Goal: Contribute content: Contribute content

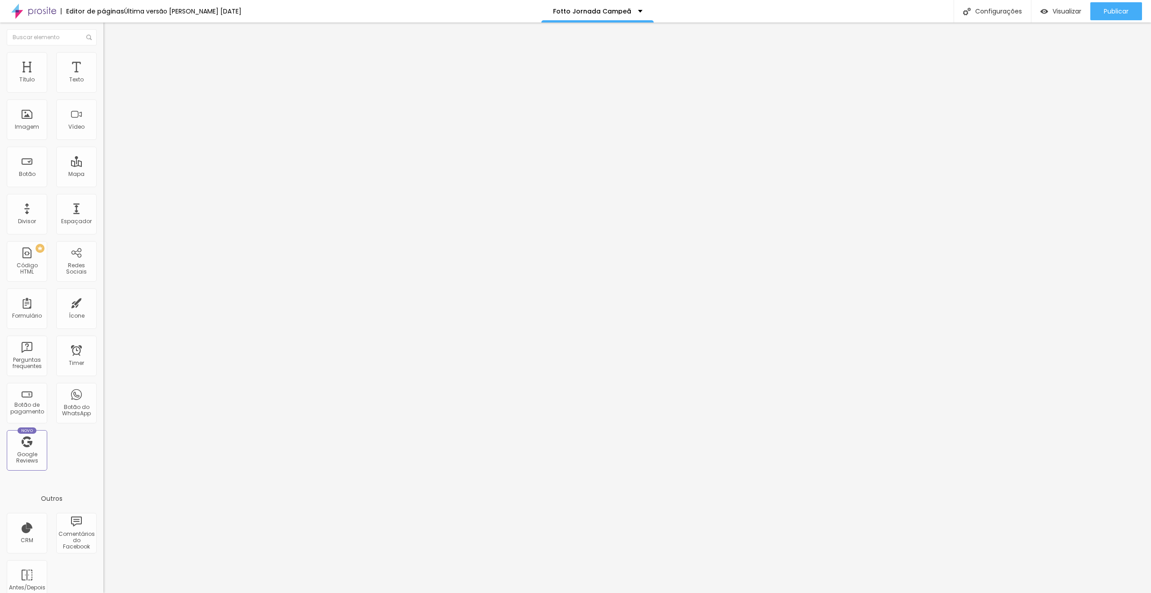
click at [103, 58] on li "Estilo" at bounding box center [154, 56] width 103 height 9
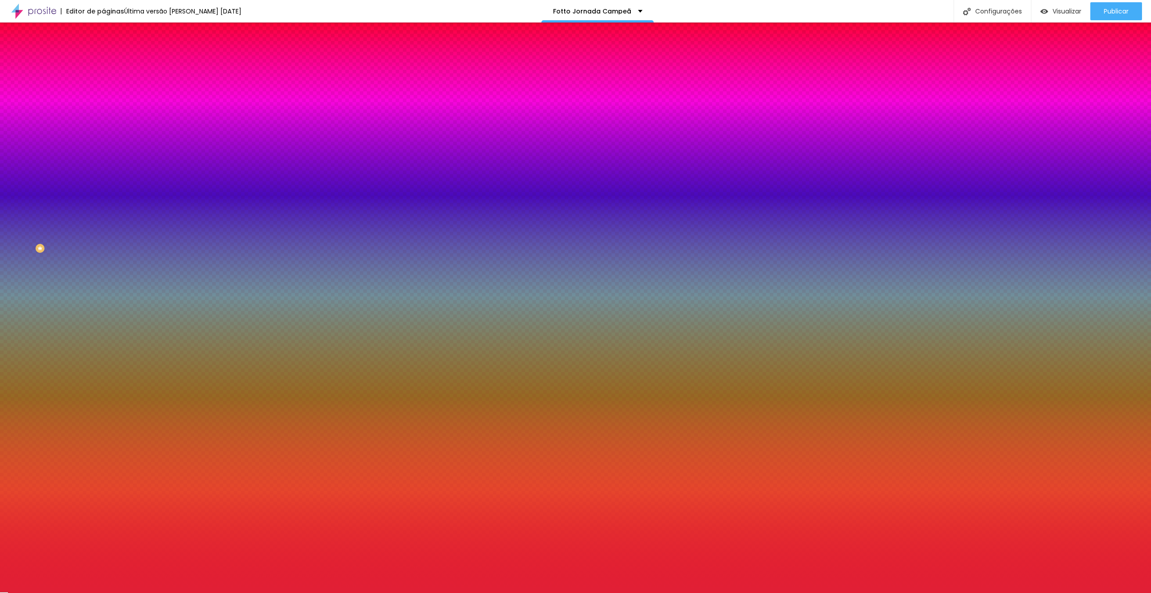
click at [107, 147] on img at bounding box center [109, 149] width 5 height 5
radio input "false"
click at [107, 147] on img at bounding box center [109, 149] width 5 height 5
radio input "false"
radio input "true"
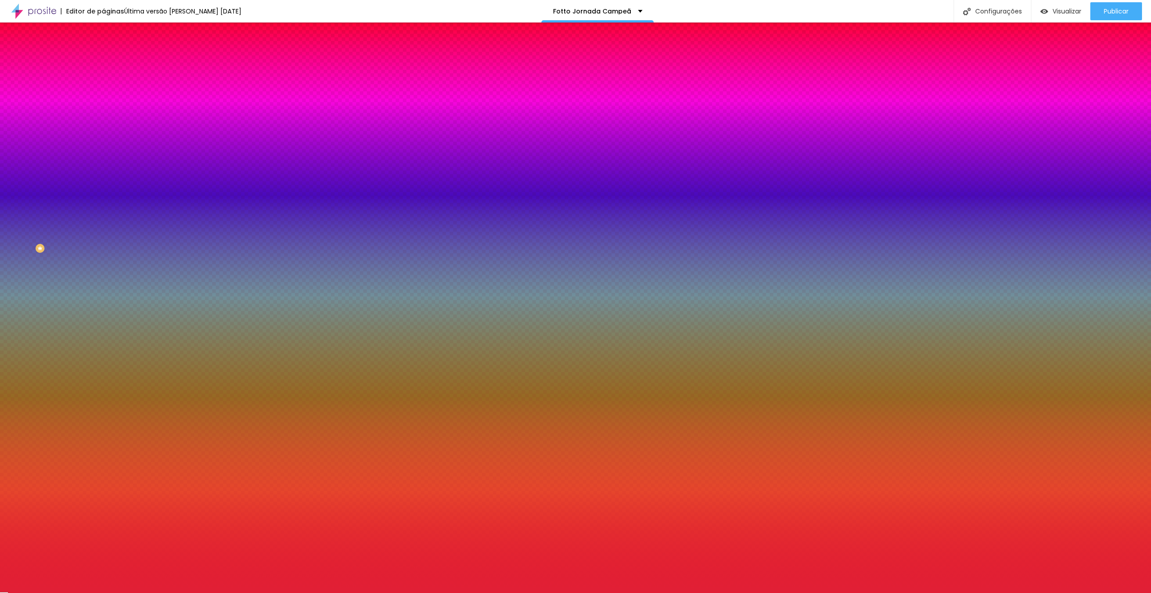
click at [107, 147] on img at bounding box center [109, 149] width 5 height 5
radio input "true"
radio input "false"
click at [107, 147] on img at bounding box center [109, 149] width 5 height 5
radio input "false"
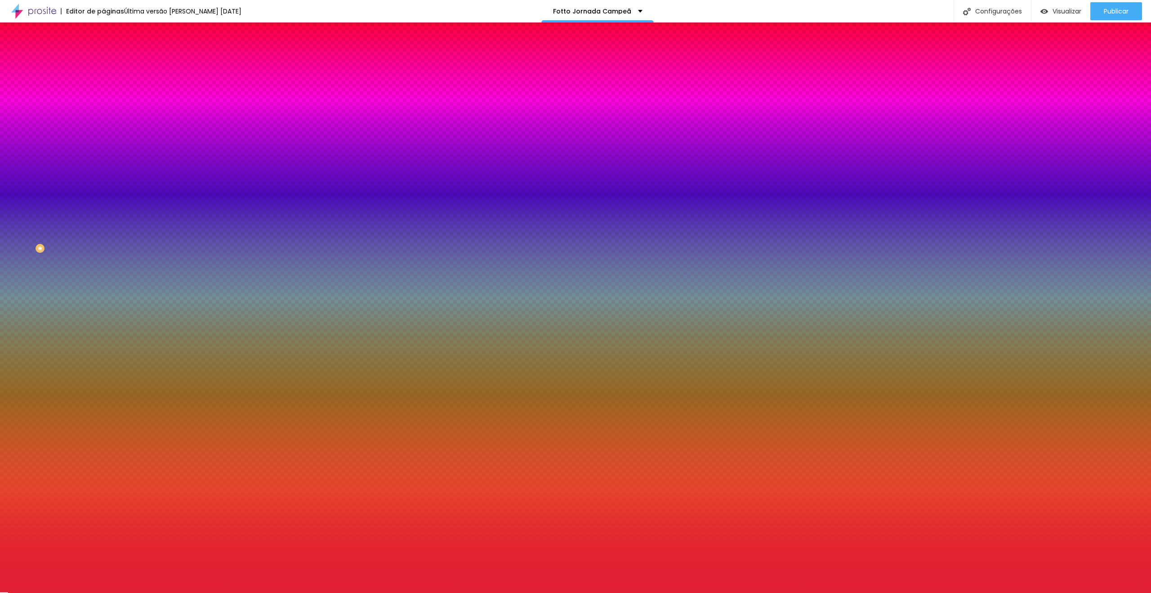
radio input "true"
click at [108, 254] on icon "button" at bounding box center [110, 256] width 4 height 4
type input "7"
type input "8"
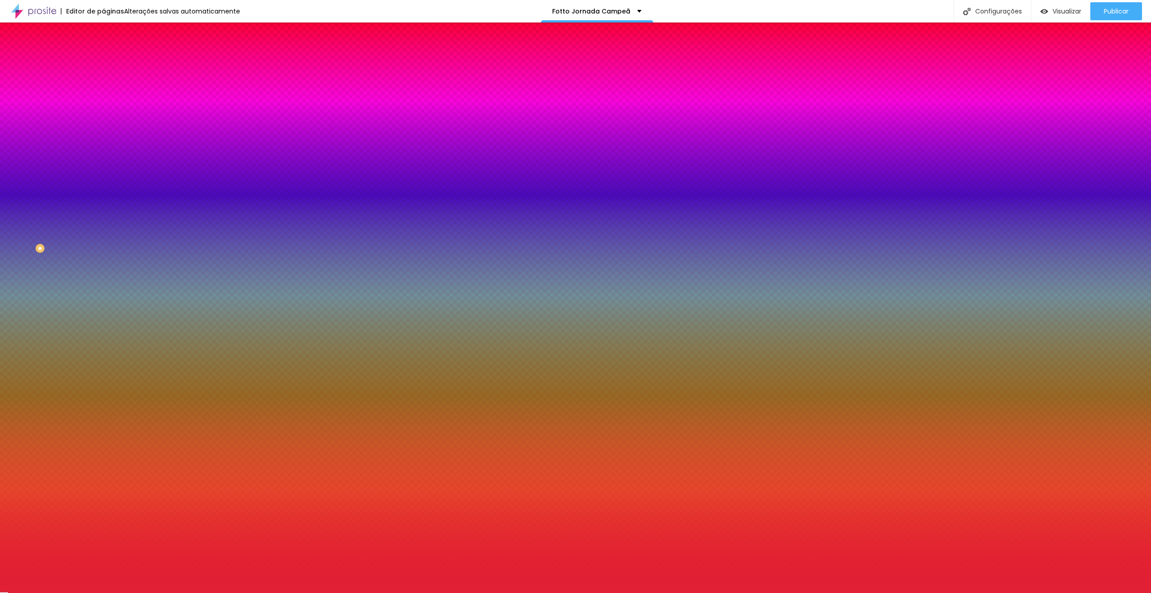
type input "8"
type input "9"
drag, startPoint x: 28, startPoint y: 283, endPoint x: 41, endPoint y: 231, distance: 53.8
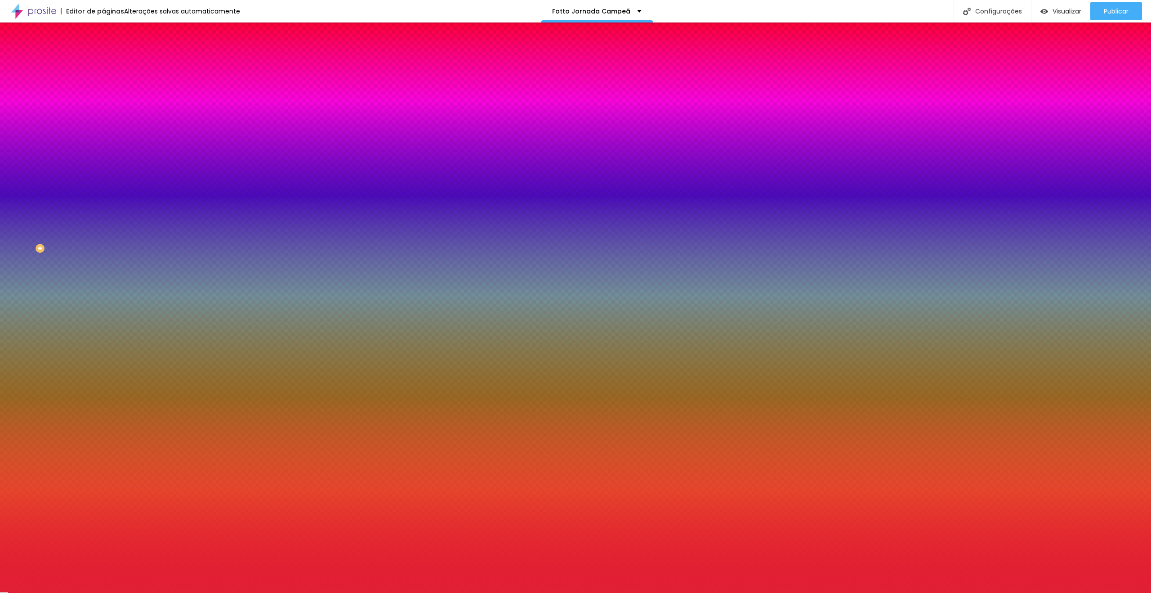
click at [31, 592] on div at bounding box center [575, 593] width 1151 height 0
click at [107, 228] on icon "button" at bounding box center [109, 230] width 5 height 5
type input "0.5"
type input "0.9"
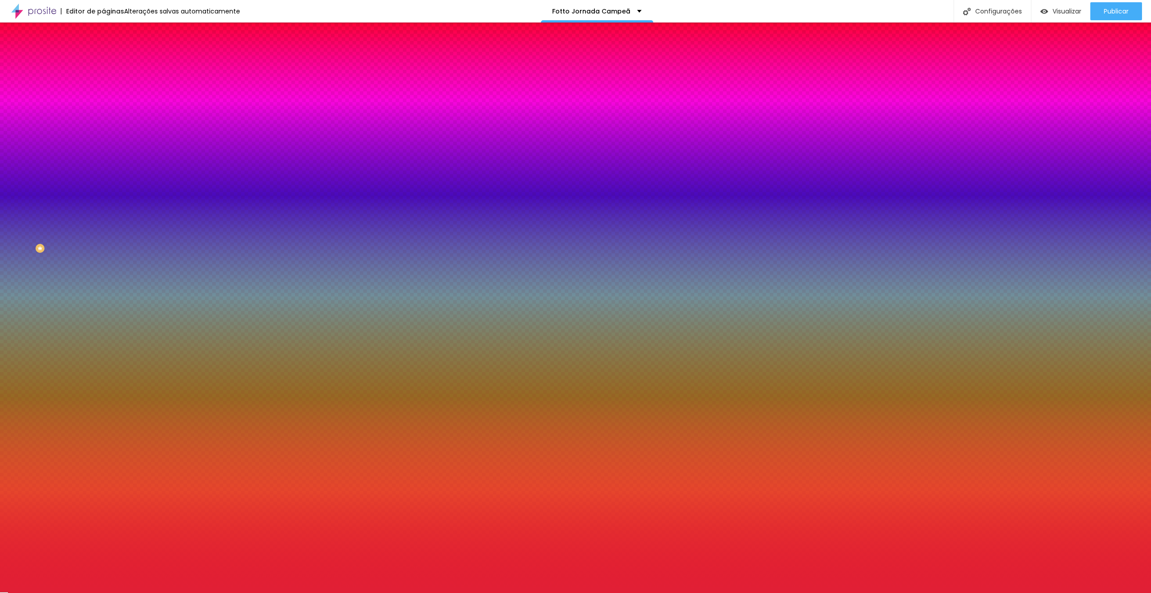
type input "0.9"
type input "1.1"
type input "1.2"
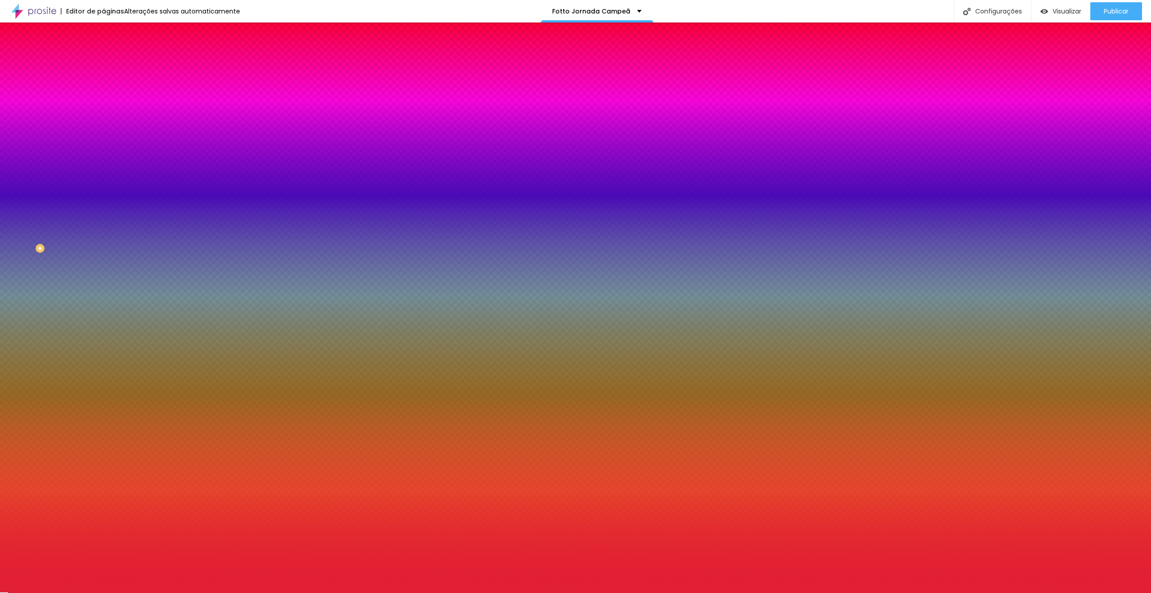
type input "1.3"
type input "1.4"
type input "1.5"
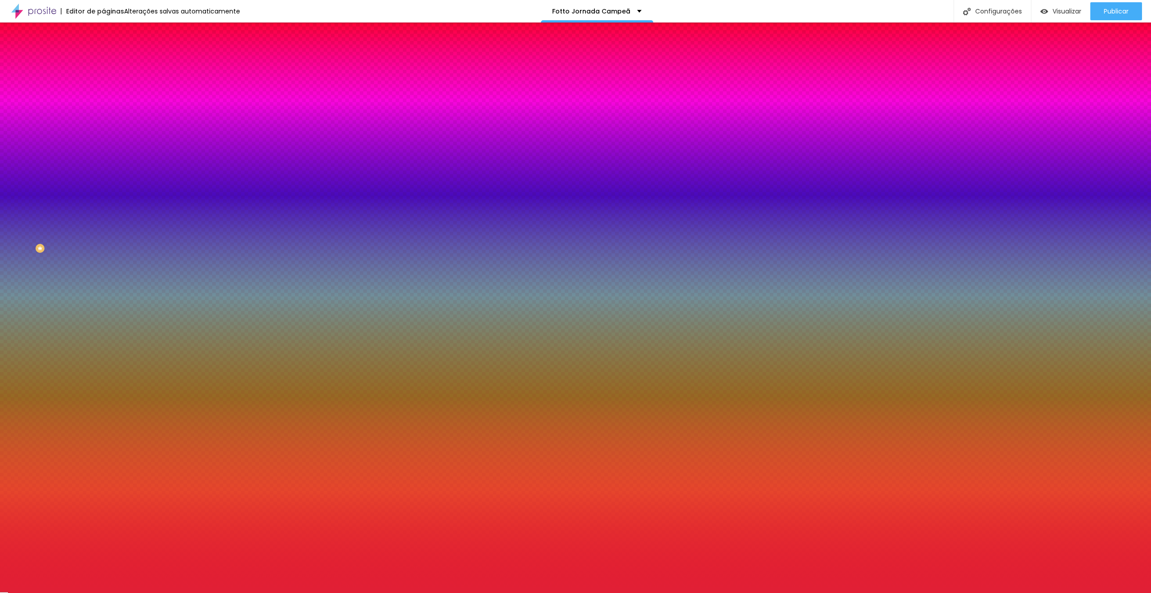
type input "1.5"
type input "2"
type input "2.8"
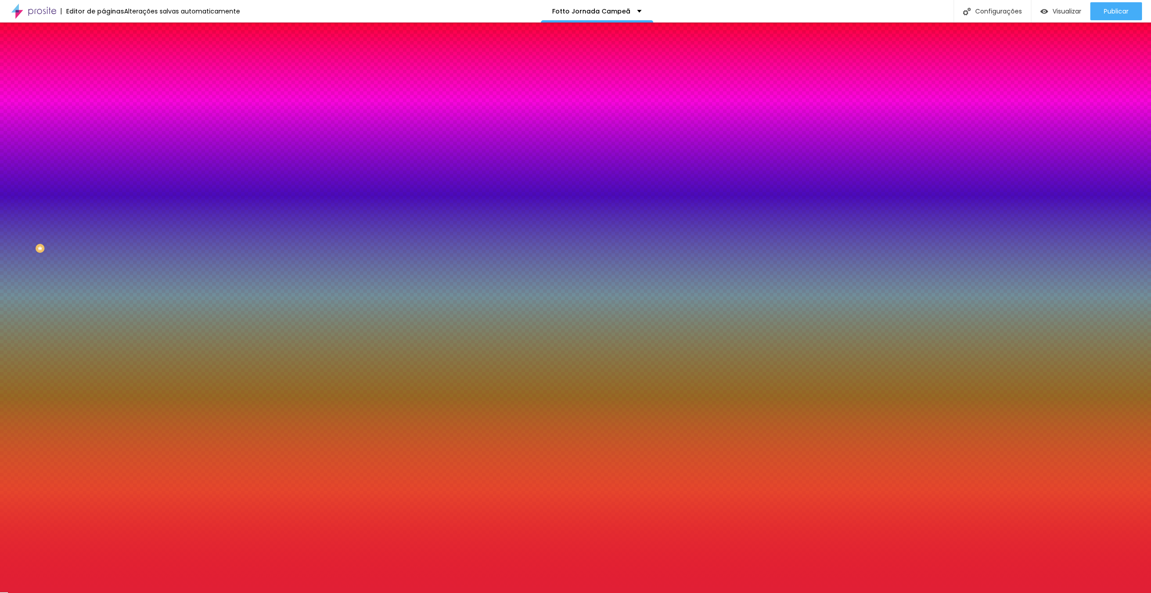
type input "3.1"
type input "3.5"
type input "3.9"
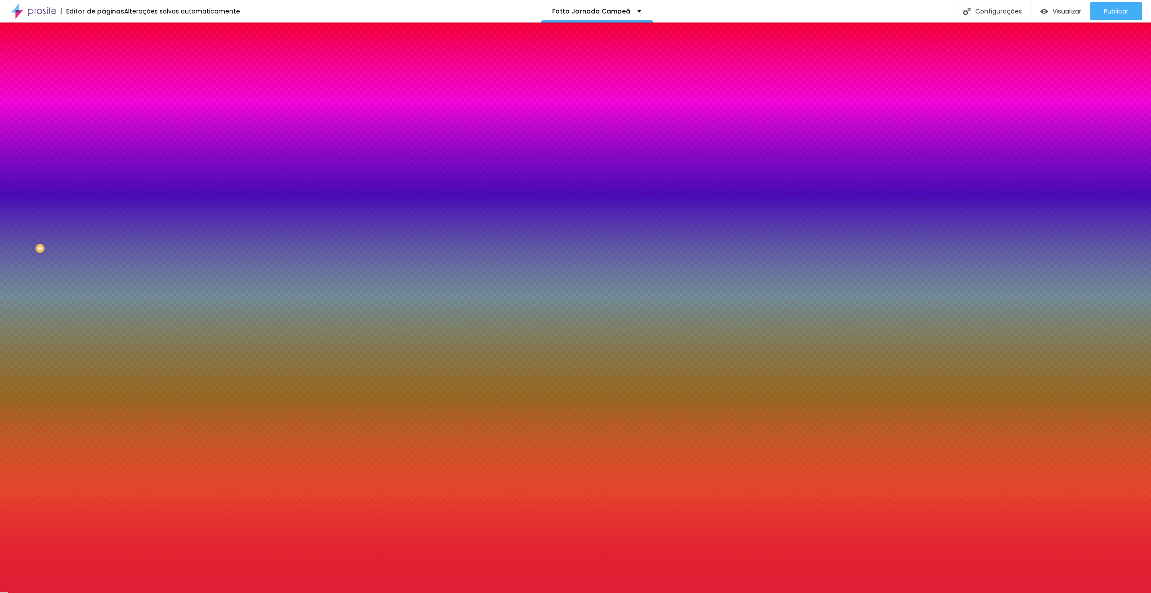
type input "3.9"
type input "4.3"
type input "4.2"
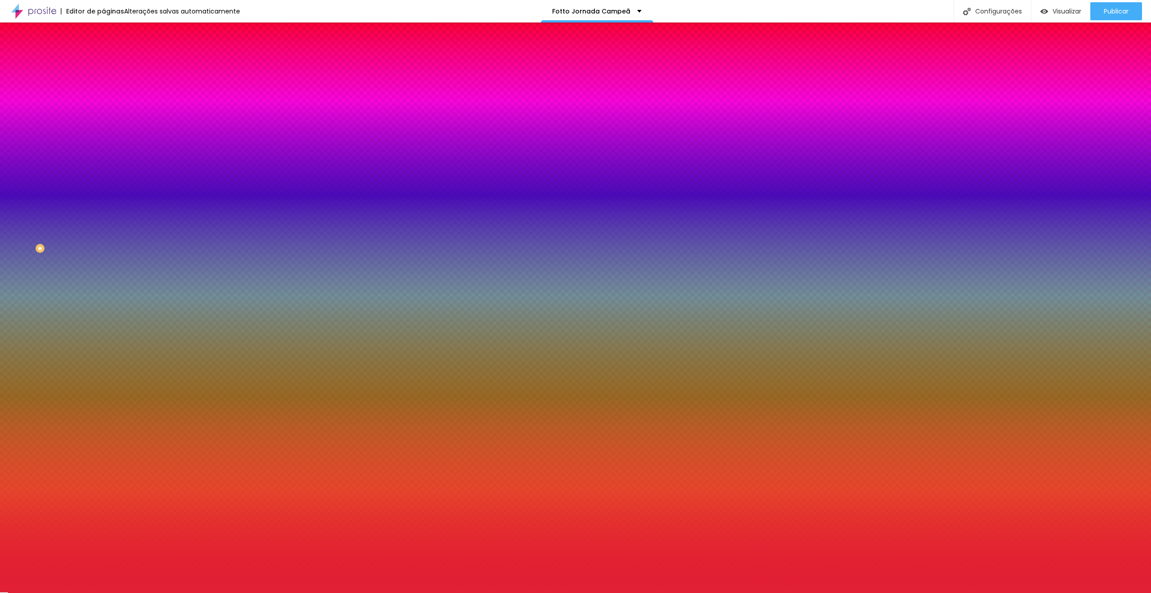
type input "3.2"
type input "1.2"
type input "0.3"
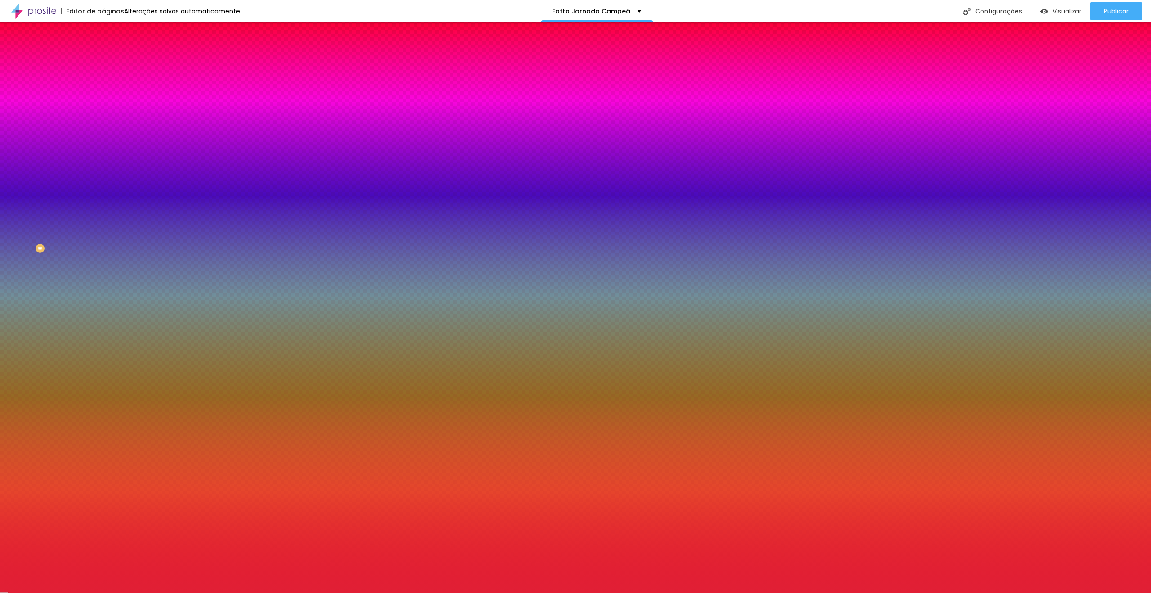
type input "0.3"
type input "0"
drag, startPoint x: 117, startPoint y: 263, endPoint x: 89, endPoint y: 264, distance: 28.3
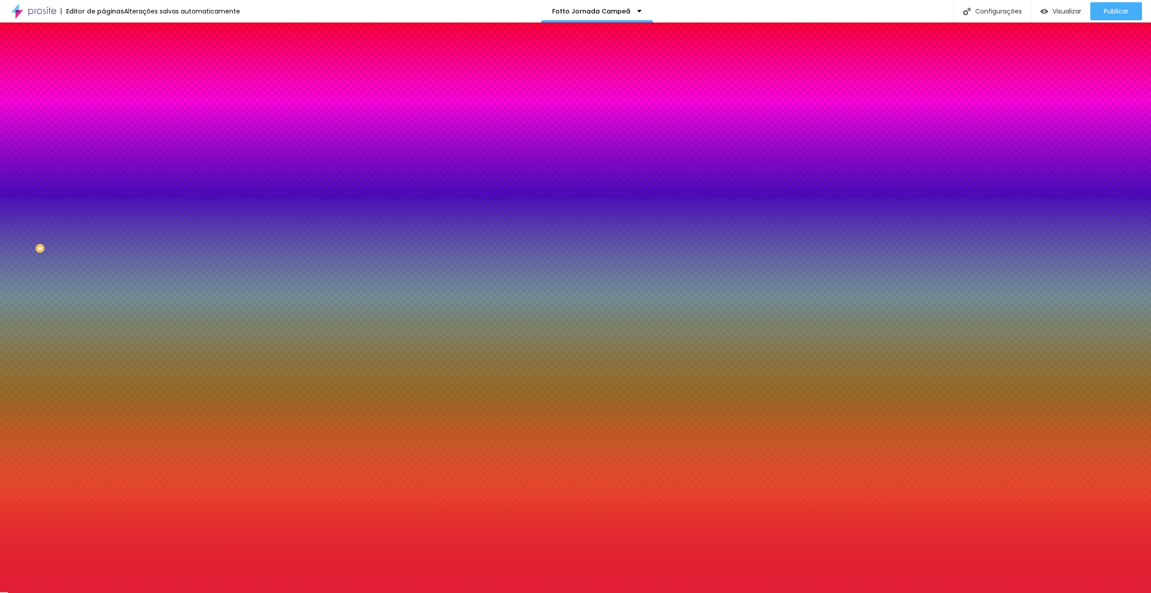
type input "15"
type input "10"
type input "23"
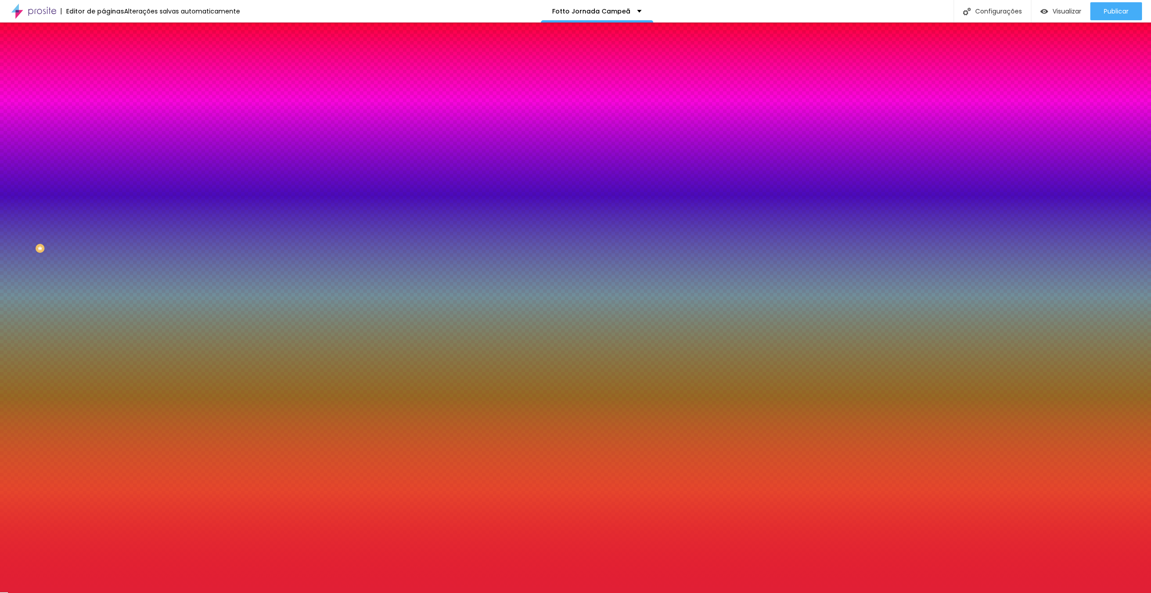
type input "23"
type input "26"
type input "25"
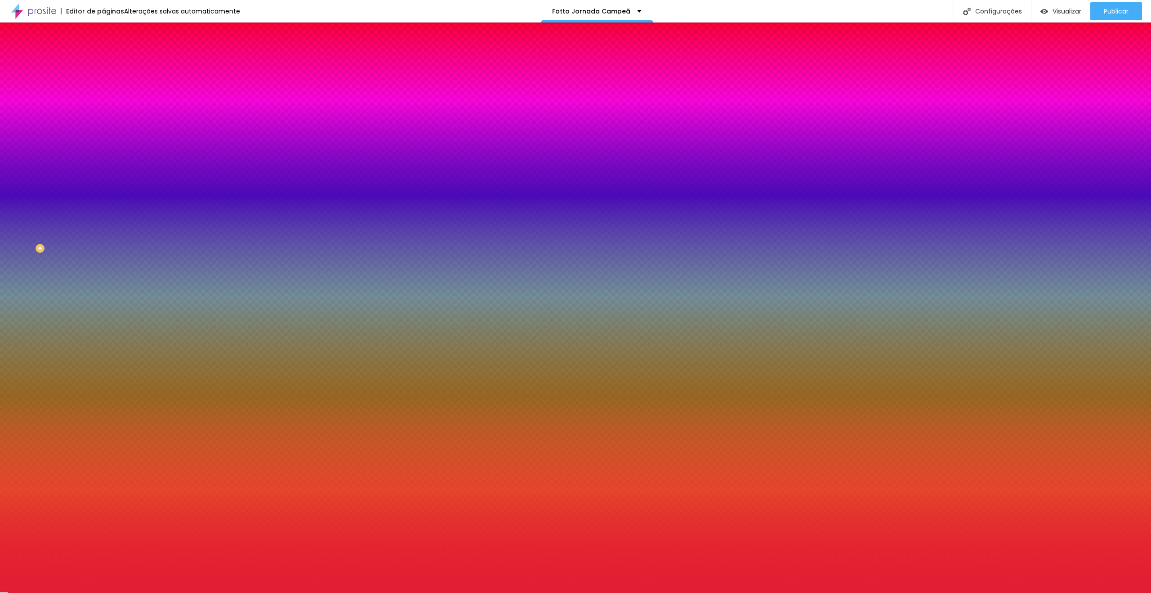
type input "13"
type input "14"
type input "15"
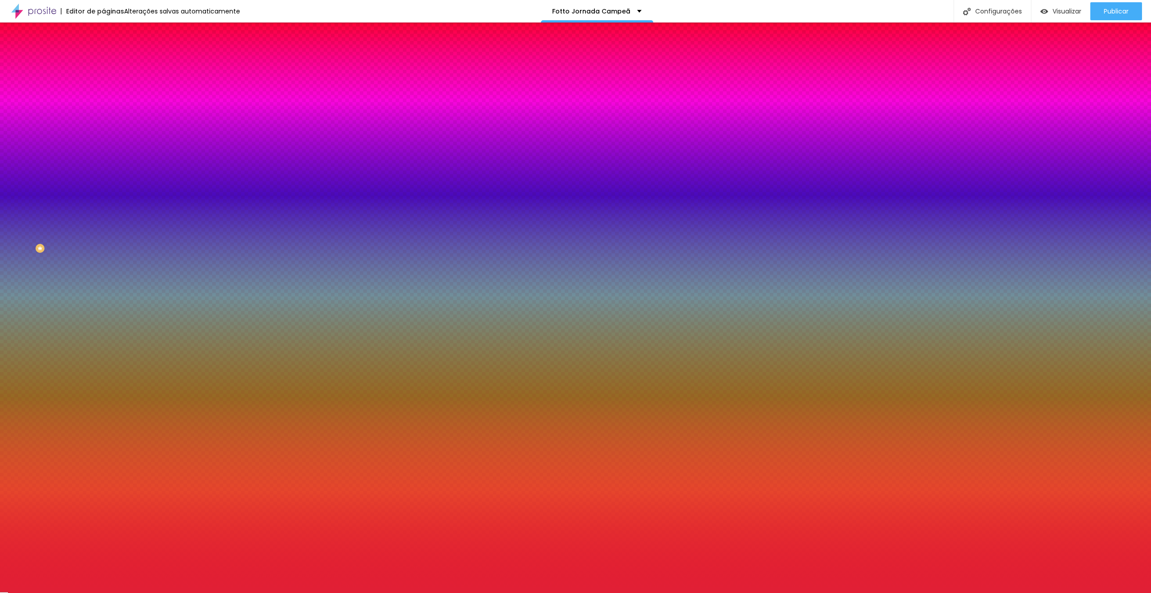
type input "15"
type input "16"
type input "17"
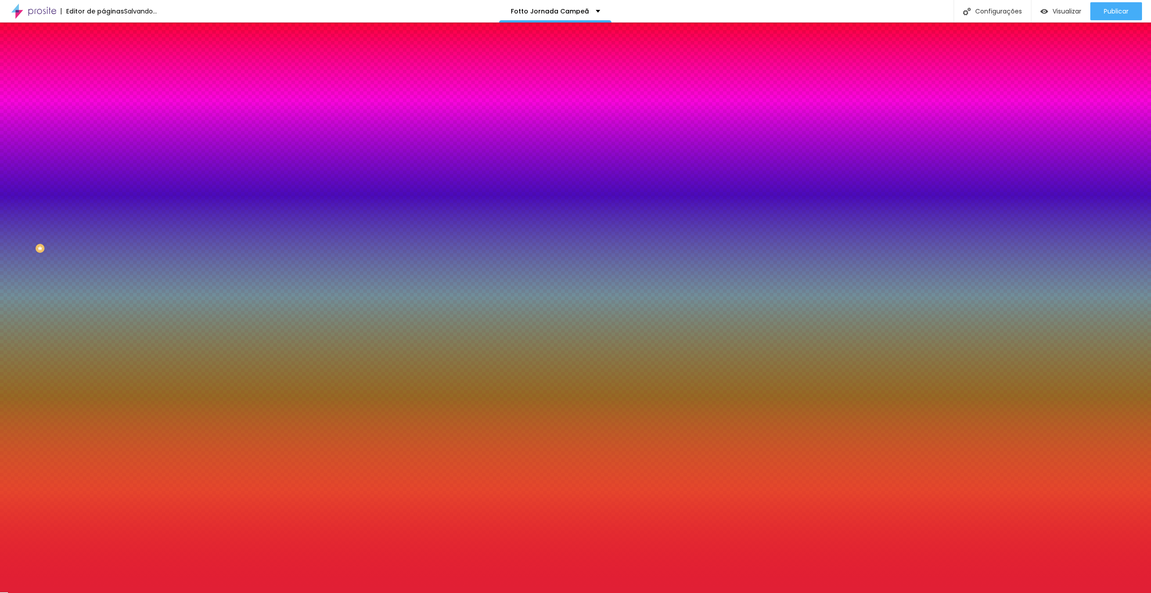
type input "15"
type input "10"
drag, startPoint x: 131, startPoint y: 239, endPoint x: 31, endPoint y: 249, distance: 99.8
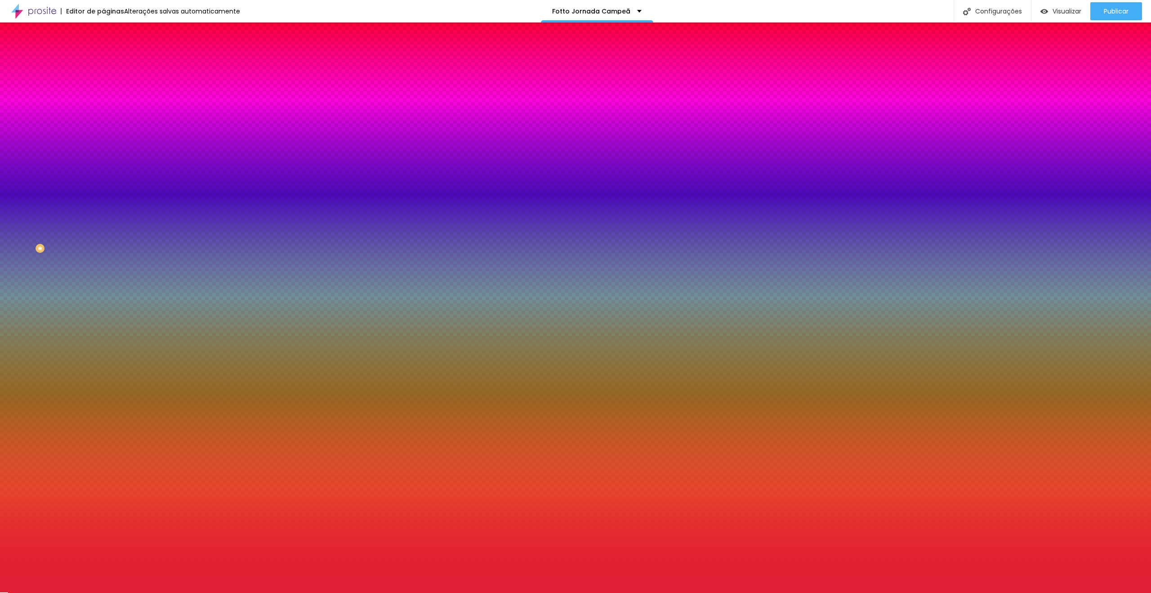
type input "10"
click at [31, 592] on div at bounding box center [575, 593] width 1151 height 0
click at [103, 297] on div at bounding box center [154, 297] width 103 height 0
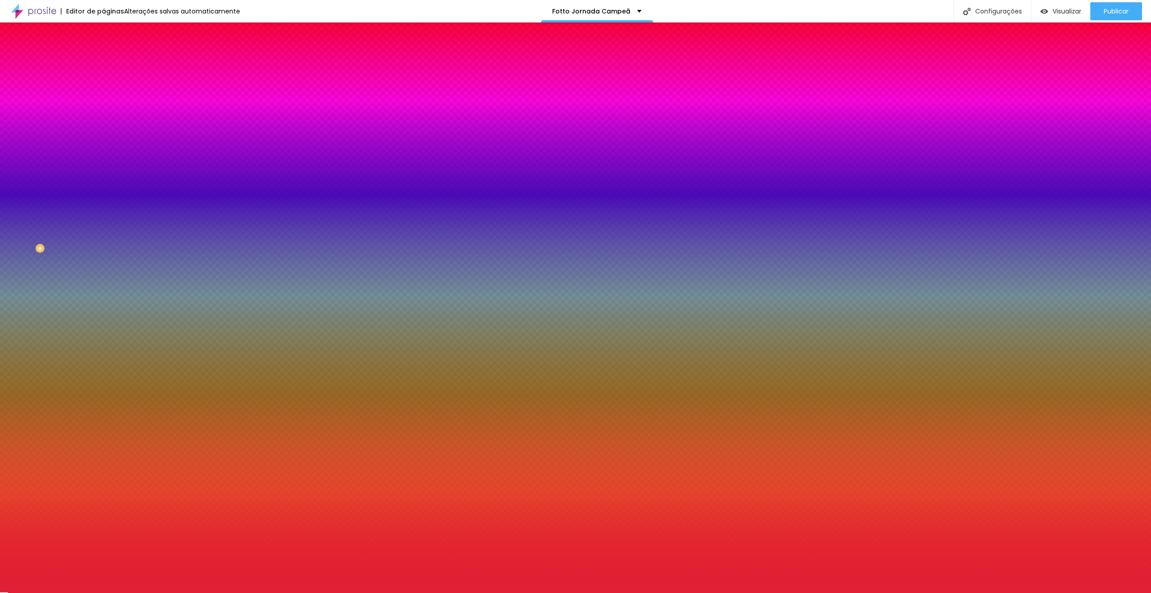
click at [103, 67] on li "Avançado" at bounding box center [154, 65] width 103 height 9
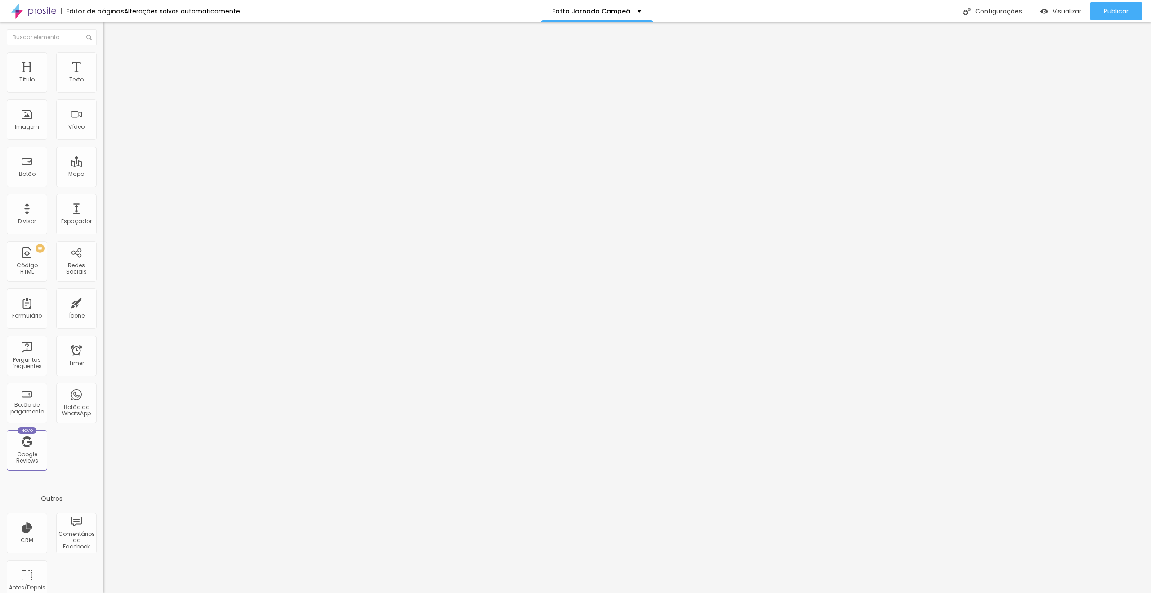
type input "64"
type input "77"
type input "76"
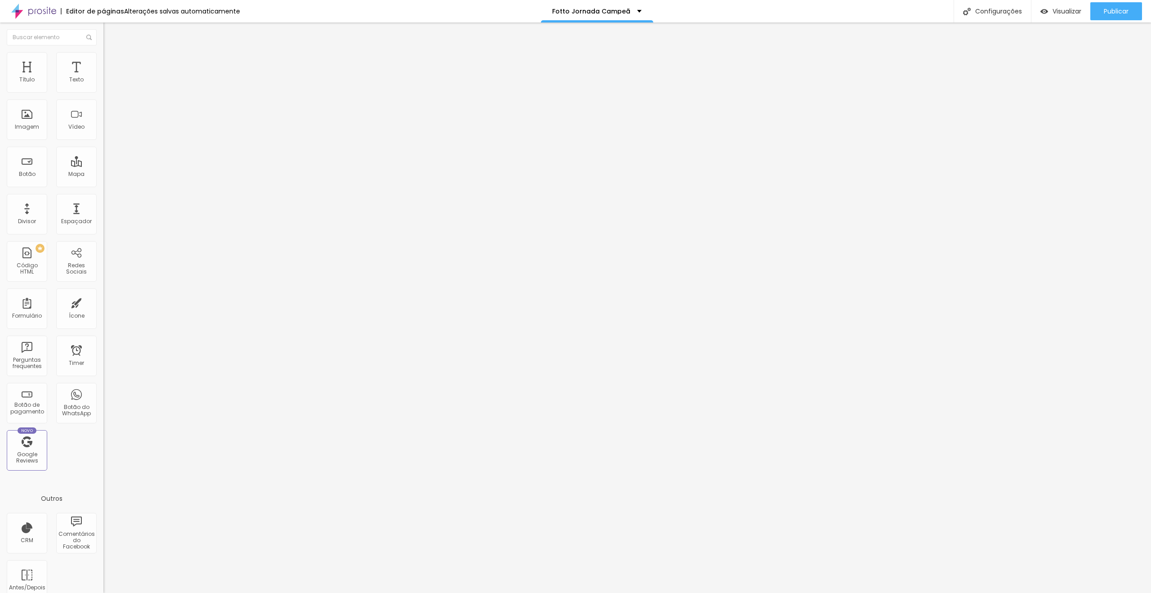
type input "76"
type input "70"
type input "52"
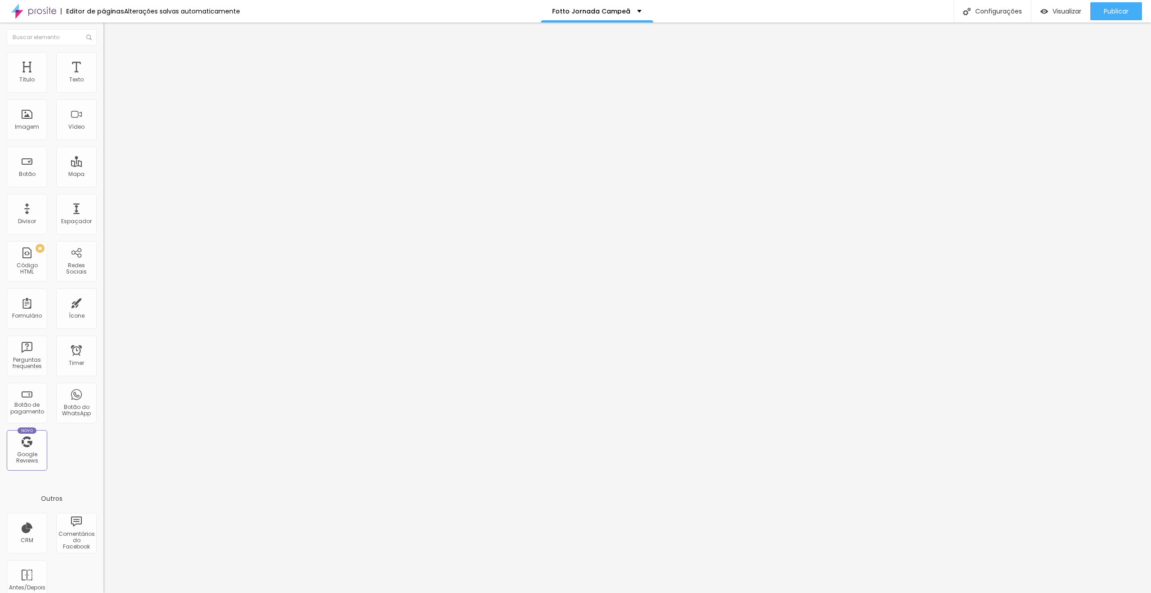
type input "0"
drag, startPoint x: 22, startPoint y: 105, endPoint x: 0, endPoint y: 98, distance: 22.8
click at [103, 302] on input "range" at bounding box center [132, 305] width 58 height 7
type input "3"
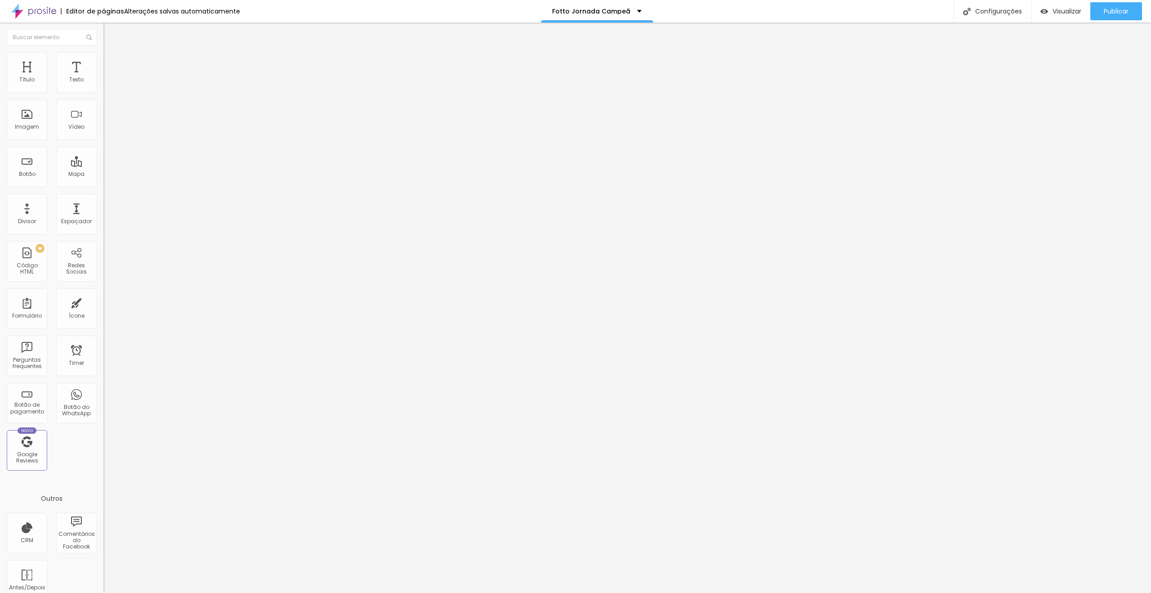
type input "3"
type input "36"
type input "57"
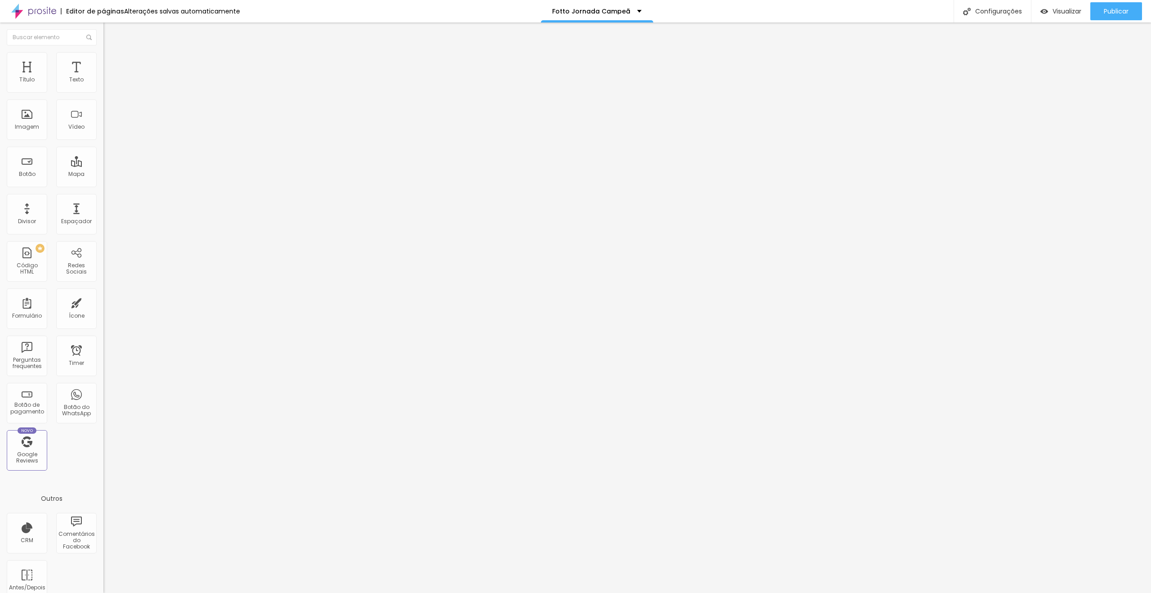
type input "61"
type input "60"
type input "54"
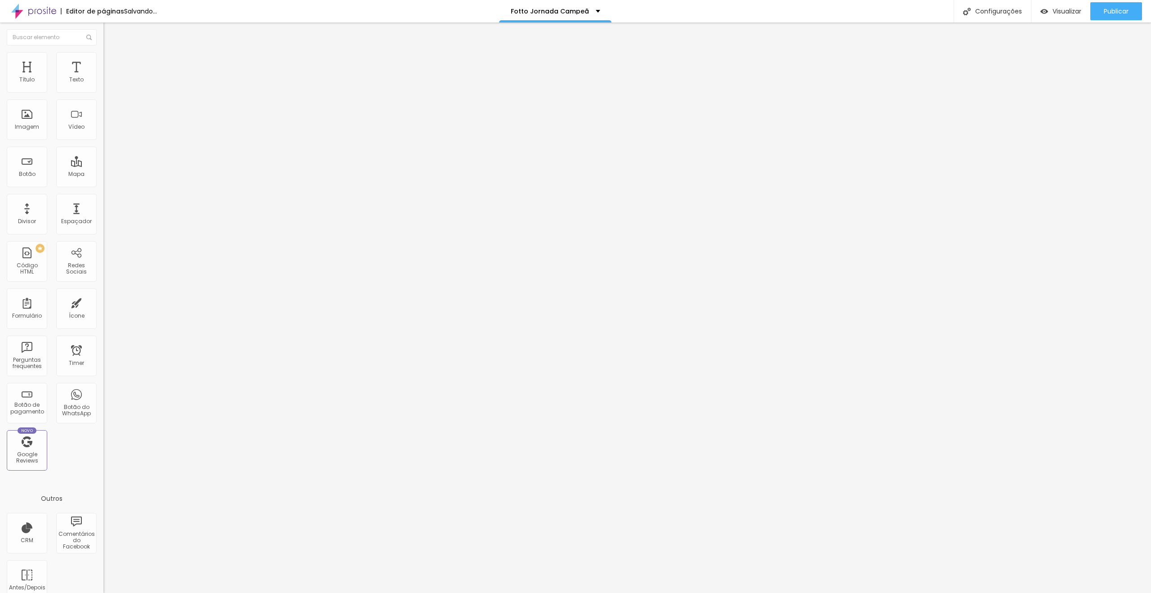
type input "54"
type input "29"
type input "11"
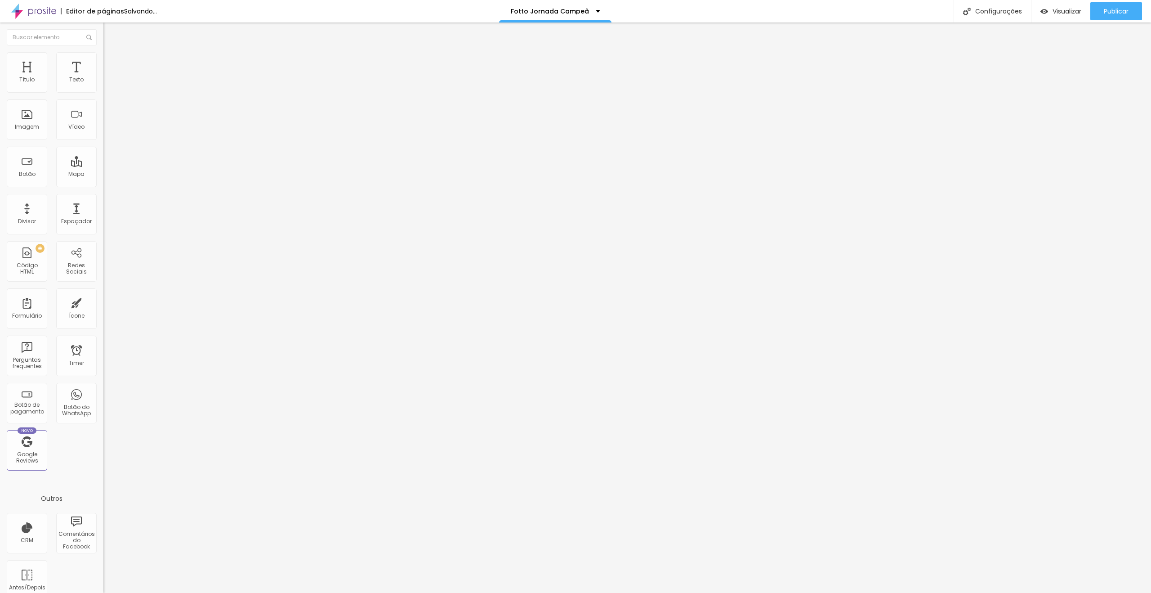
type input "0"
type input "5"
type input "6"
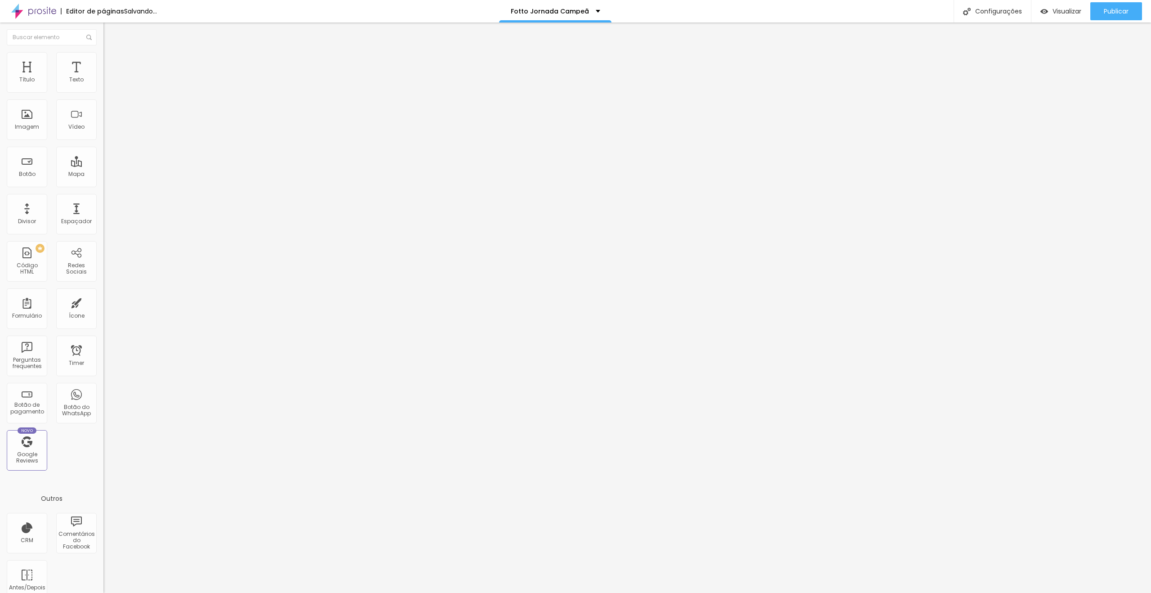
type input "6"
type input "8"
type input "11"
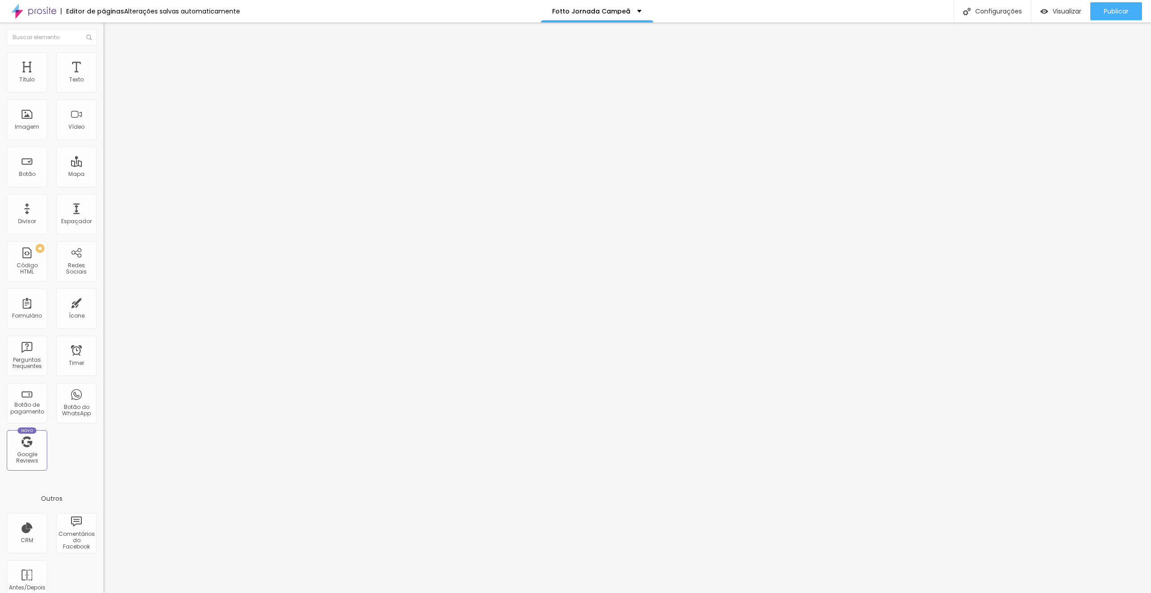
type input "12"
type input "13"
type input "15"
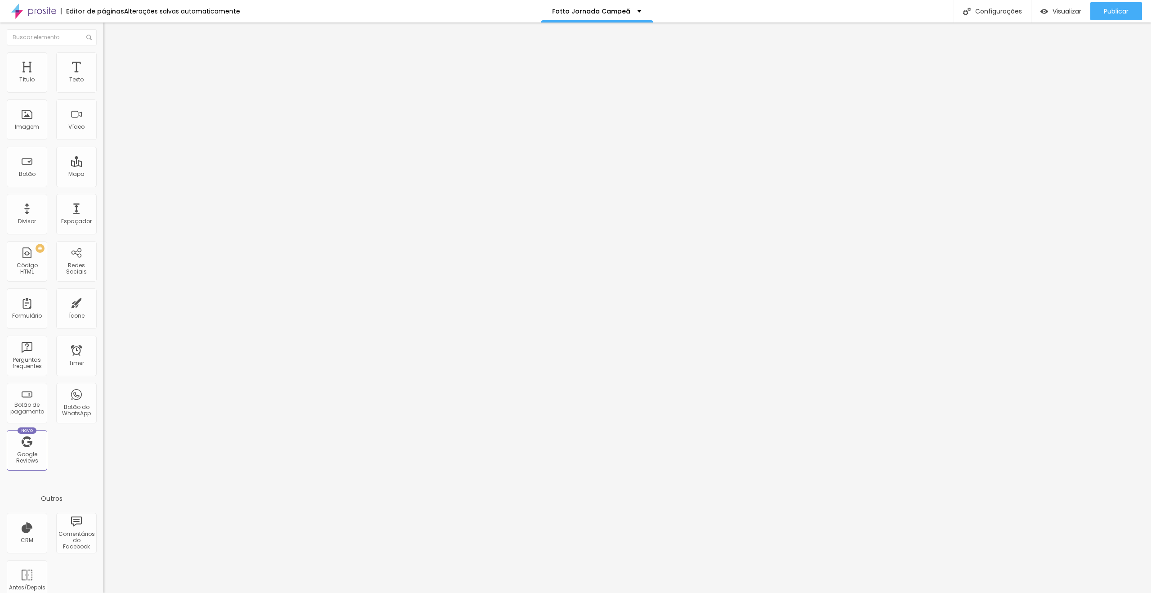
type input "15"
type input "16"
type input "18"
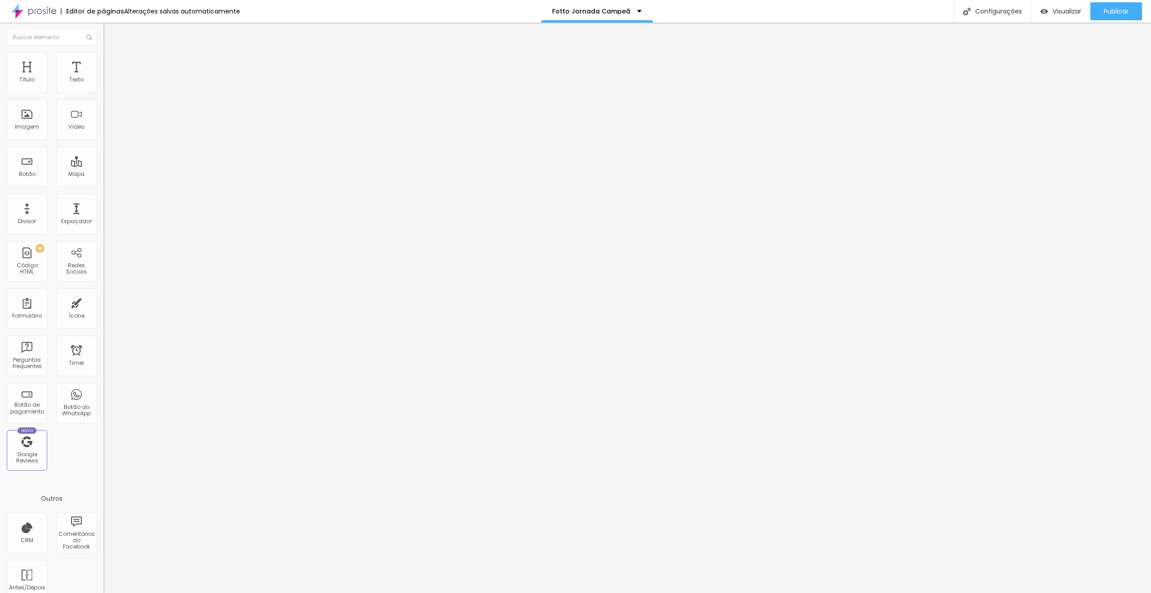
type input "19"
type input "21"
type input "22"
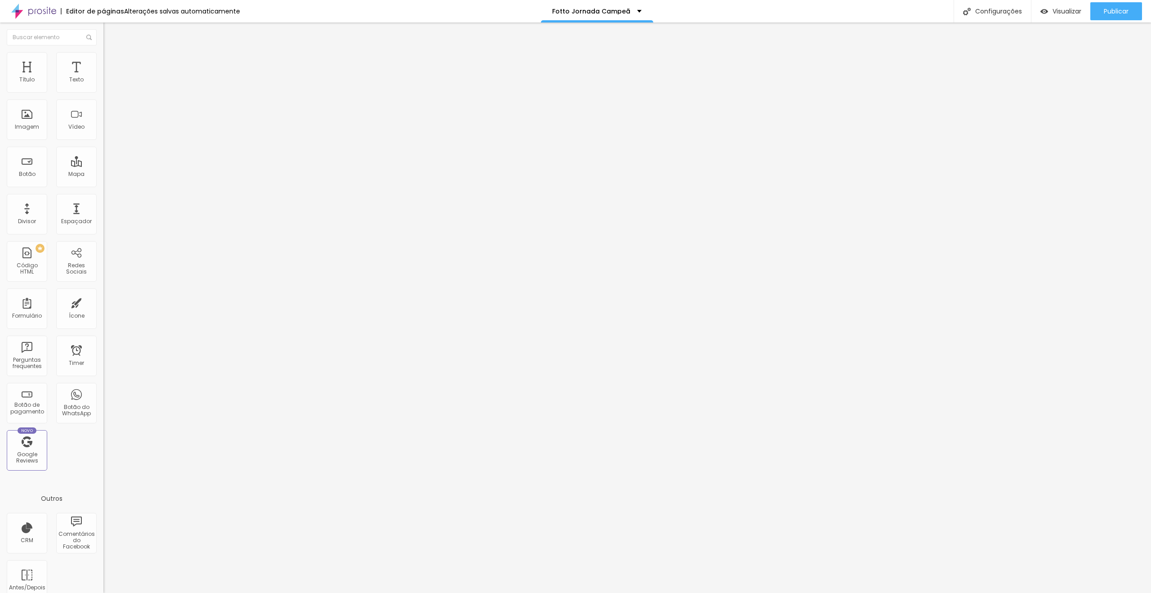
type input "22"
type input "23"
type input "24"
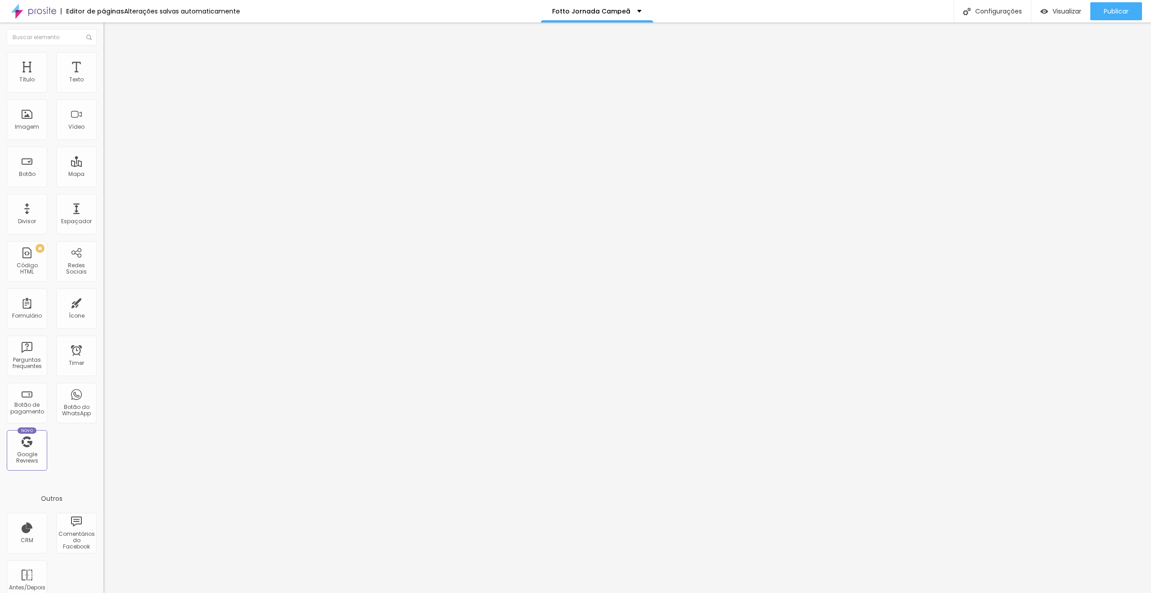
type input "25"
drag, startPoint x: 21, startPoint y: 89, endPoint x: 35, endPoint y: 96, distance: 15.7
type input "25"
click at [103, 174] on input "range" at bounding box center [132, 177] width 58 height 7
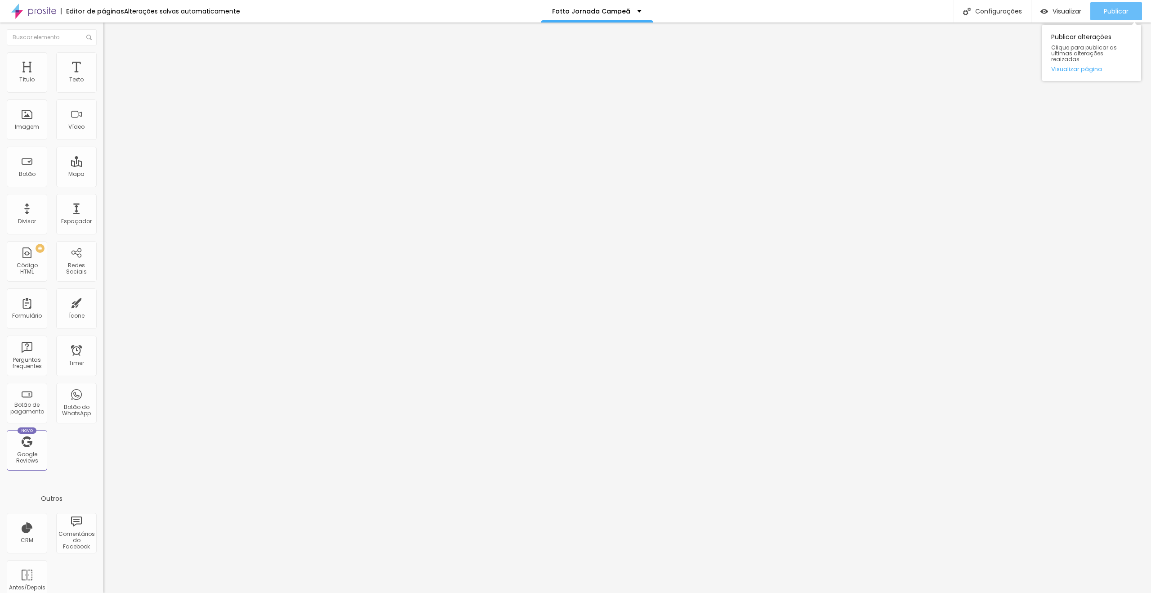
click at [1114, 15] on span "Publicar" at bounding box center [1116, 11] width 25 height 7
click at [103, 449] on div at bounding box center [154, 484] width 103 height 70
paste textarea
type input "17"
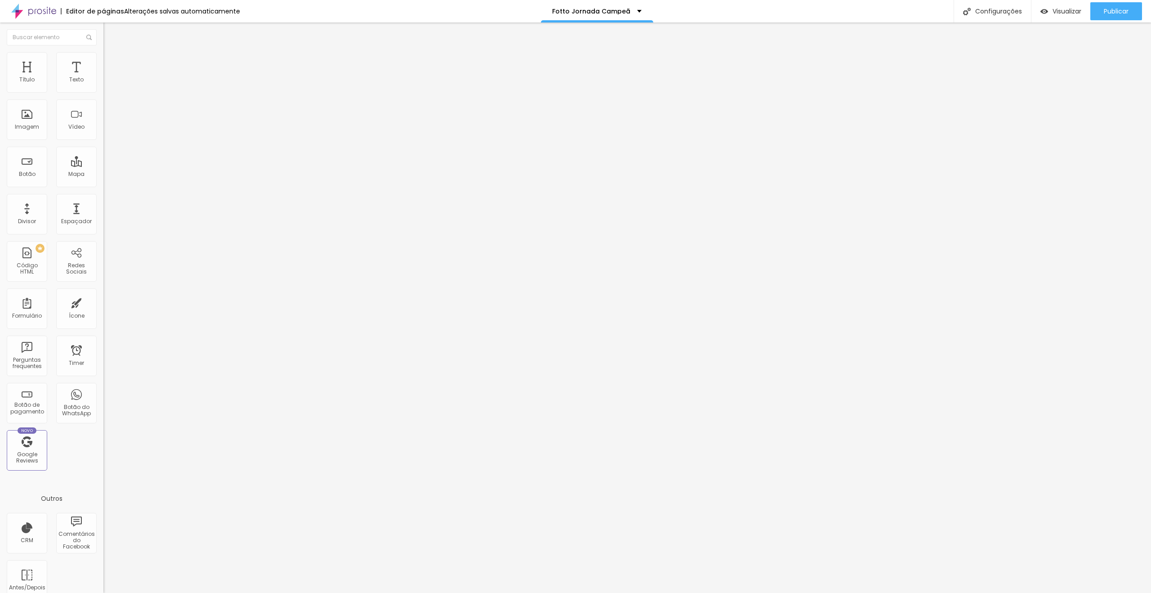
type input "17"
type input "0"
drag, startPoint x: 35, startPoint y: 87, endPoint x: 0, endPoint y: 88, distance: 35.1
type input "0"
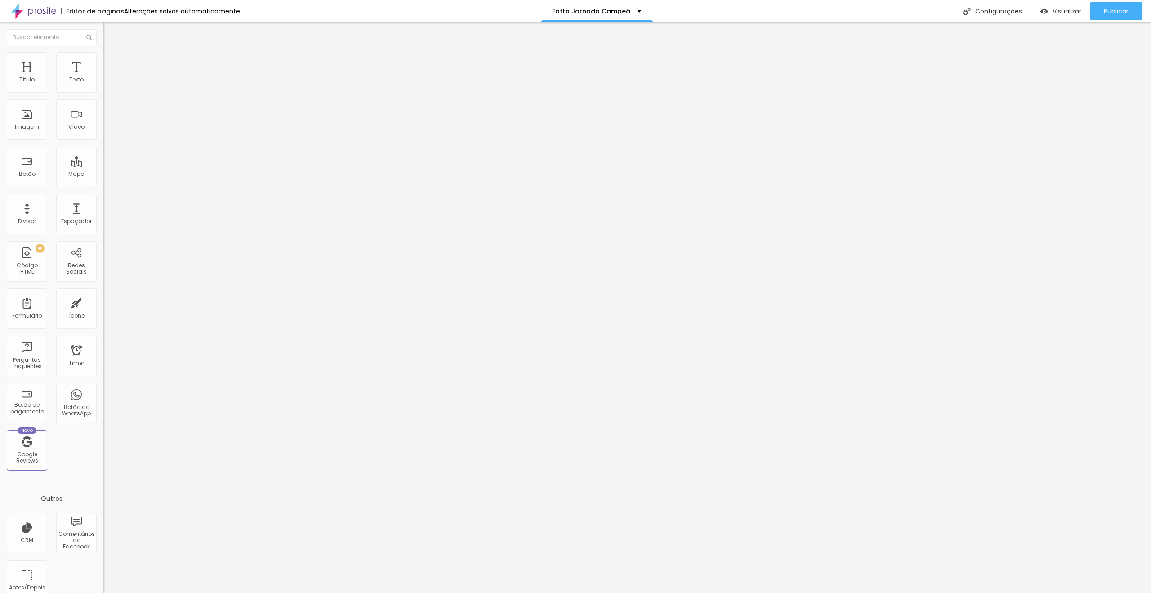
click at [103, 174] on input "range" at bounding box center [132, 177] width 58 height 7
click at [1123, 18] on div "Publicar" at bounding box center [1116, 11] width 25 height 18
click at [103, 443] on img at bounding box center [105, 445] width 5 height 5
drag, startPoint x: 612, startPoint y: 199, endPoint x: 613, endPoint y: 188, distance: 11.8
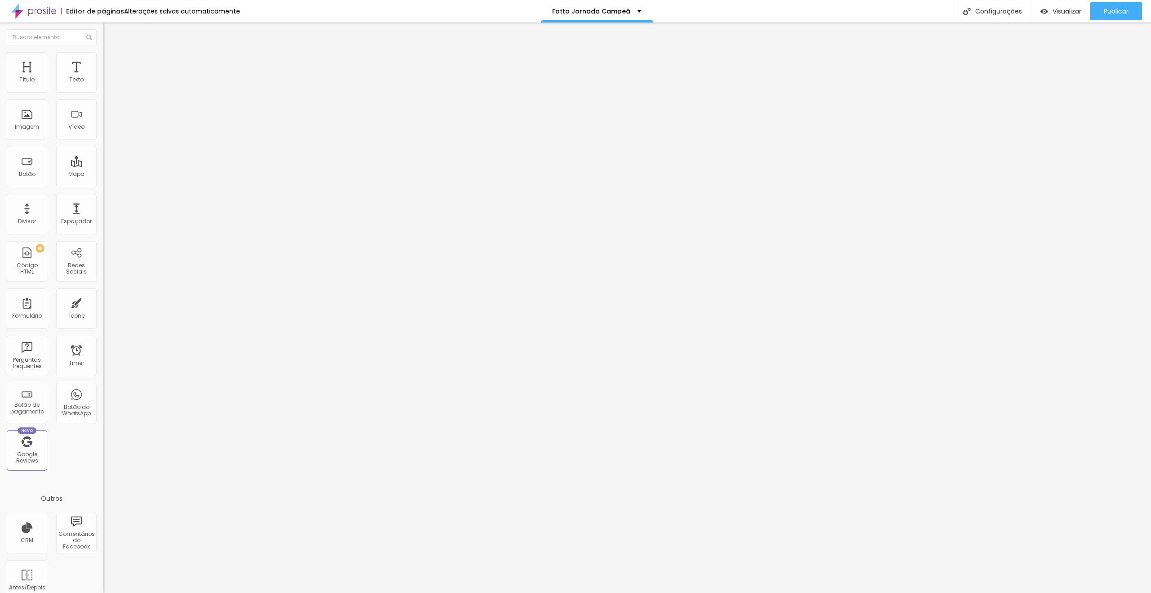
drag, startPoint x: 613, startPoint y: 188, endPoint x: 367, endPoint y: 187, distance: 245.5
paste textarea
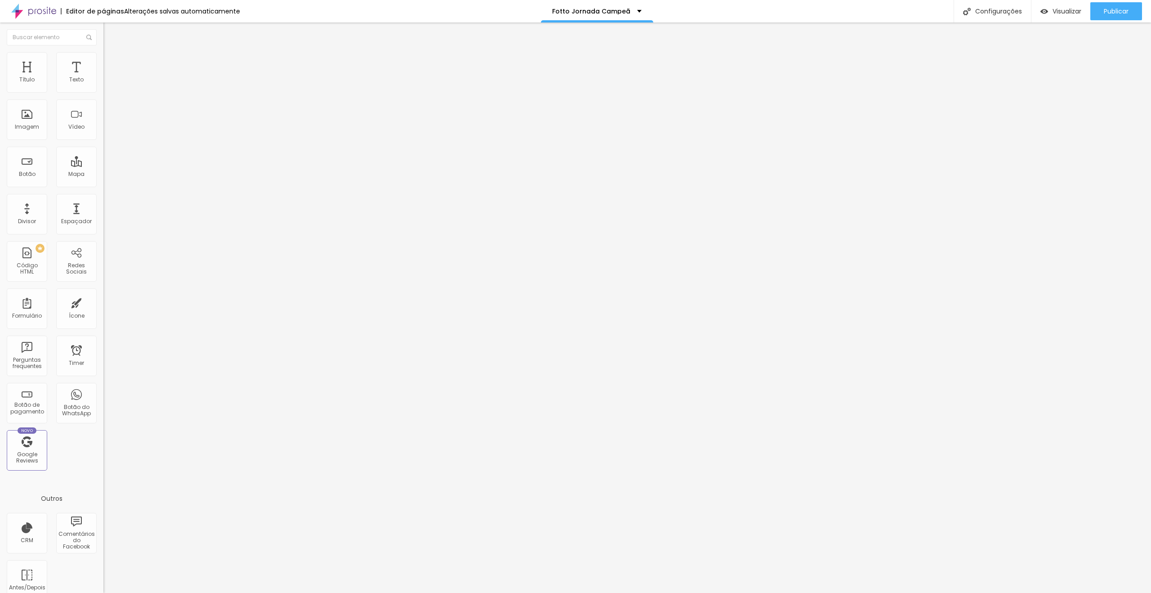
drag, startPoint x: 619, startPoint y: 185, endPoint x: 587, endPoint y: 185, distance: 31.9
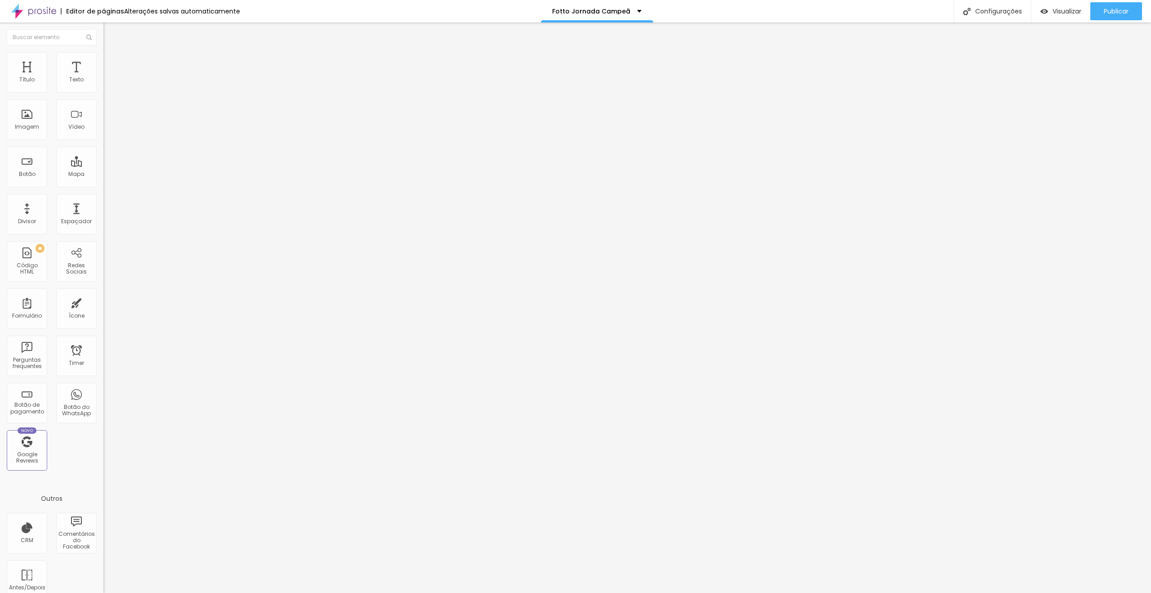
click at [103, 443] on img at bounding box center [105, 445] width 5 height 5
paste textarea
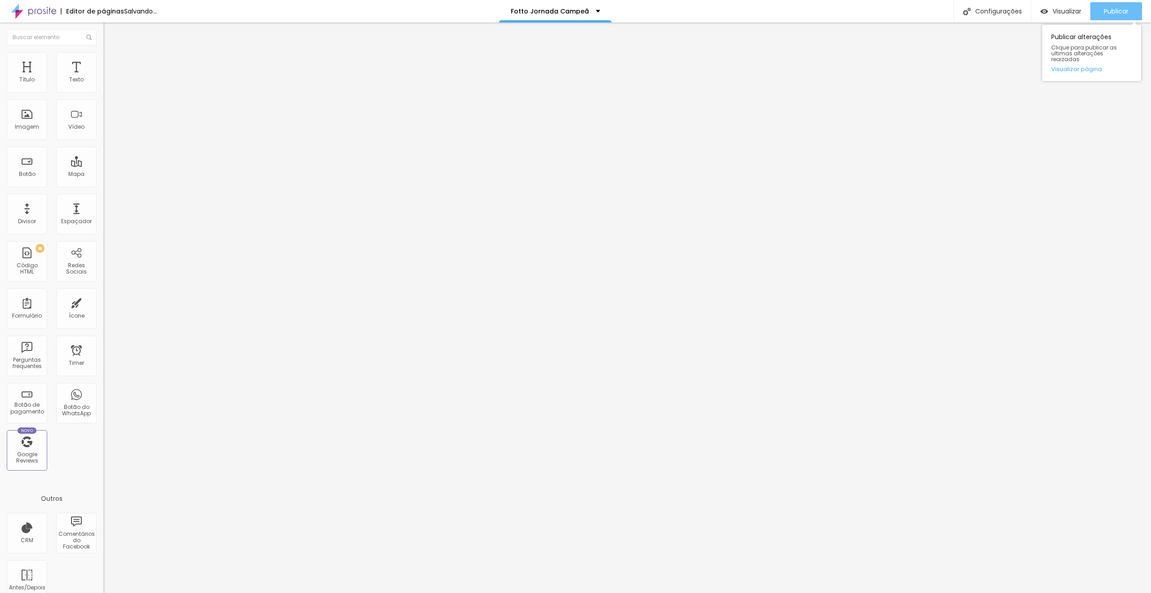
click at [1093, 11] on button "Publicar" at bounding box center [1117, 11] width 52 height 18
click at [103, 437] on div "68 caracteres" at bounding box center [154, 443] width 103 height 12
click at [103, 443] on img at bounding box center [105, 445] width 5 height 5
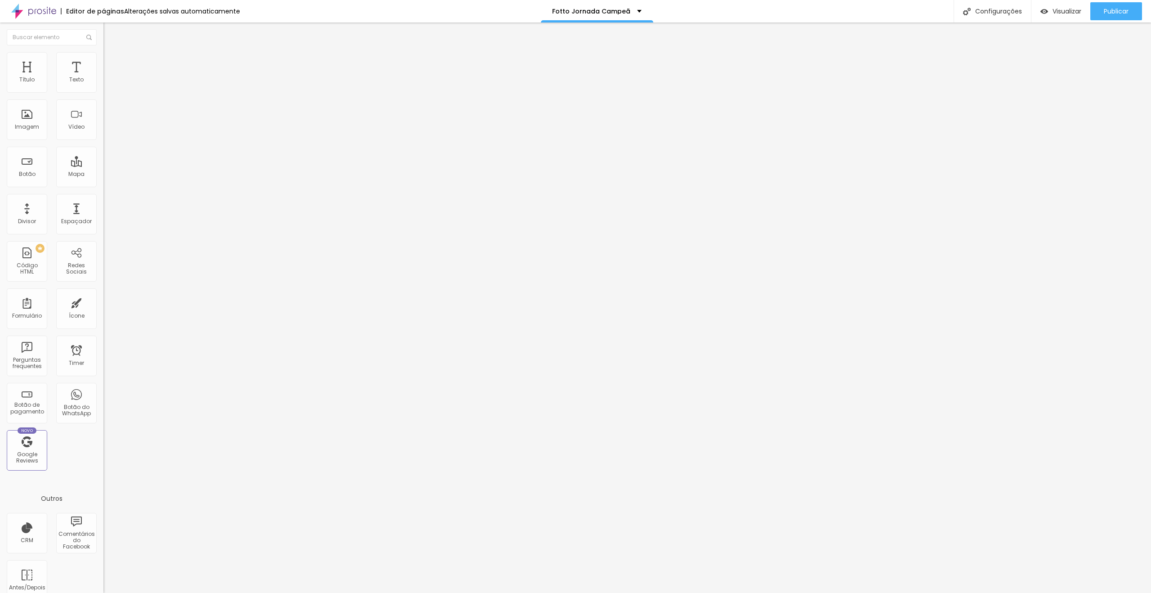
drag, startPoint x: 556, startPoint y: 197, endPoint x: 517, endPoint y: 200, distance: 38.8
drag, startPoint x: 537, startPoint y: 184, endPoint x: 519, endPoint y: 185, distance: 18.9
drag, startPoint x: 528, startPoint y: 198, endPoint x: 352, endPoint y: 202, distance: 175.4
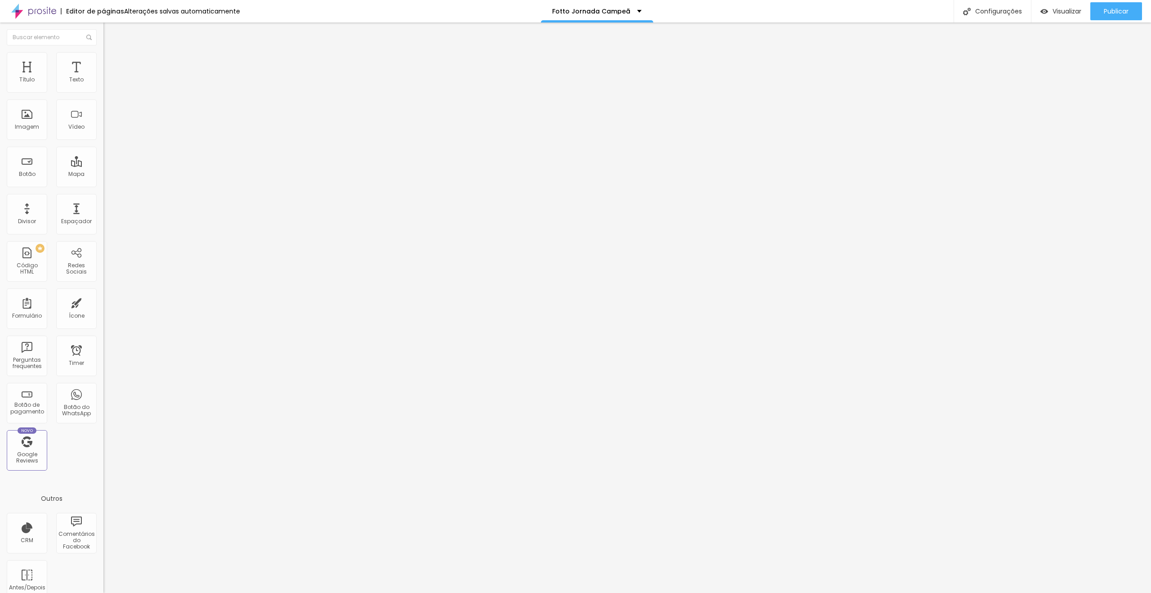
drag, startPoint x: 508, startPoint y: 193, endPoint x: 461, endPoint y: 190, distance: 47.3
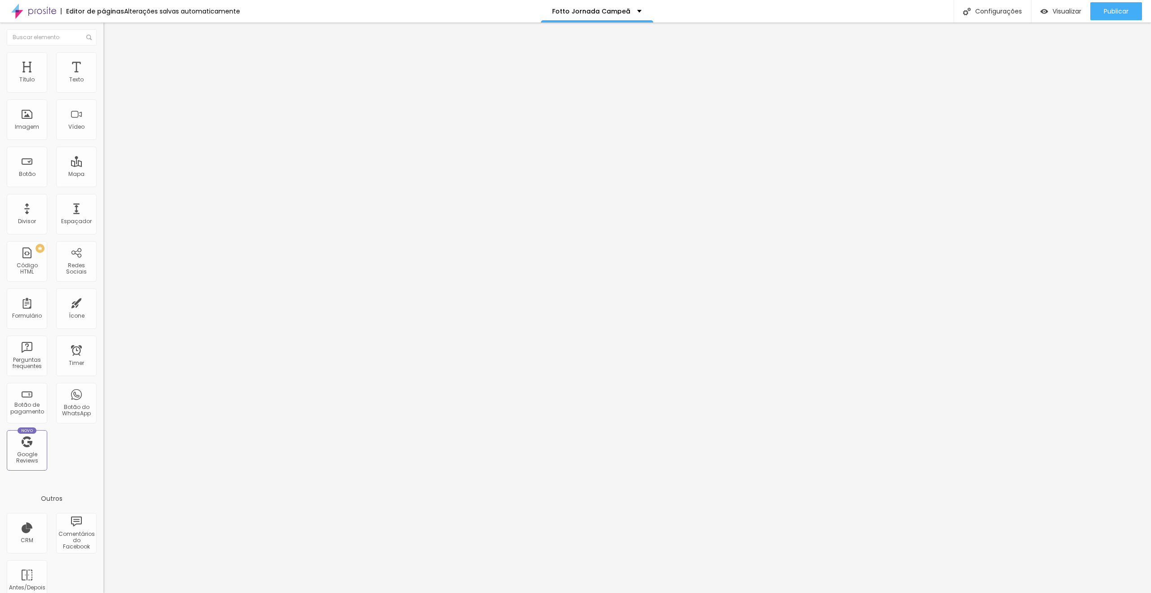
drag, startPoint x: 459, startPoint y: 193, endPoint x: 493, endPoint y: 201, distance: 35.6
drag, startPoint x: 486, startPoint y: 206, endPoint x: 371, endPoint y: 165, distance: 121.3
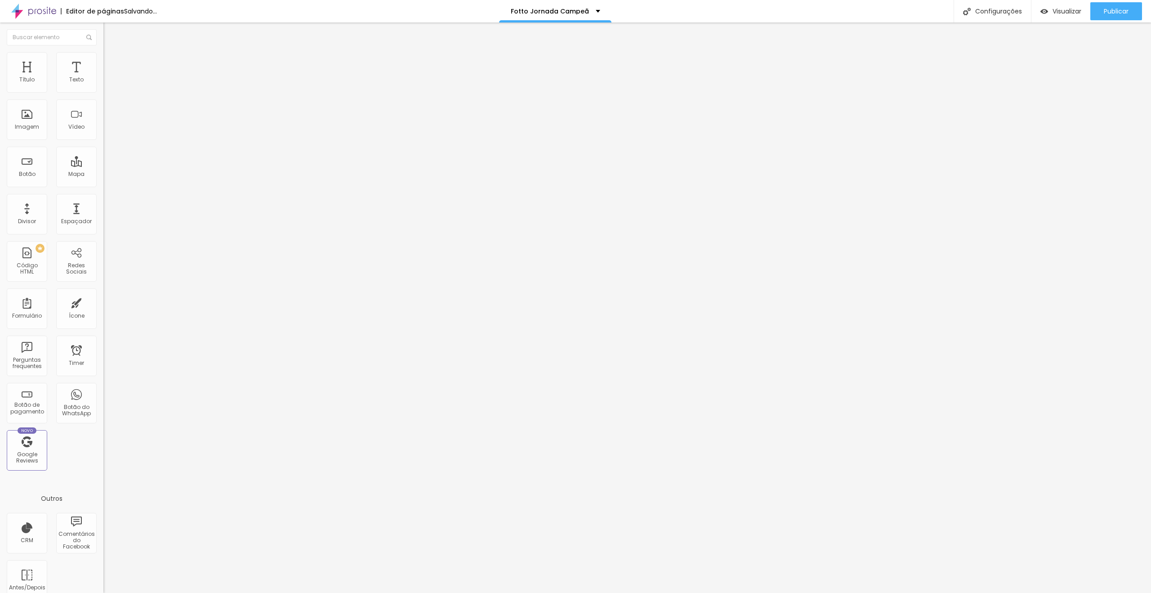
type input "6"
type input "9"
type input "10"
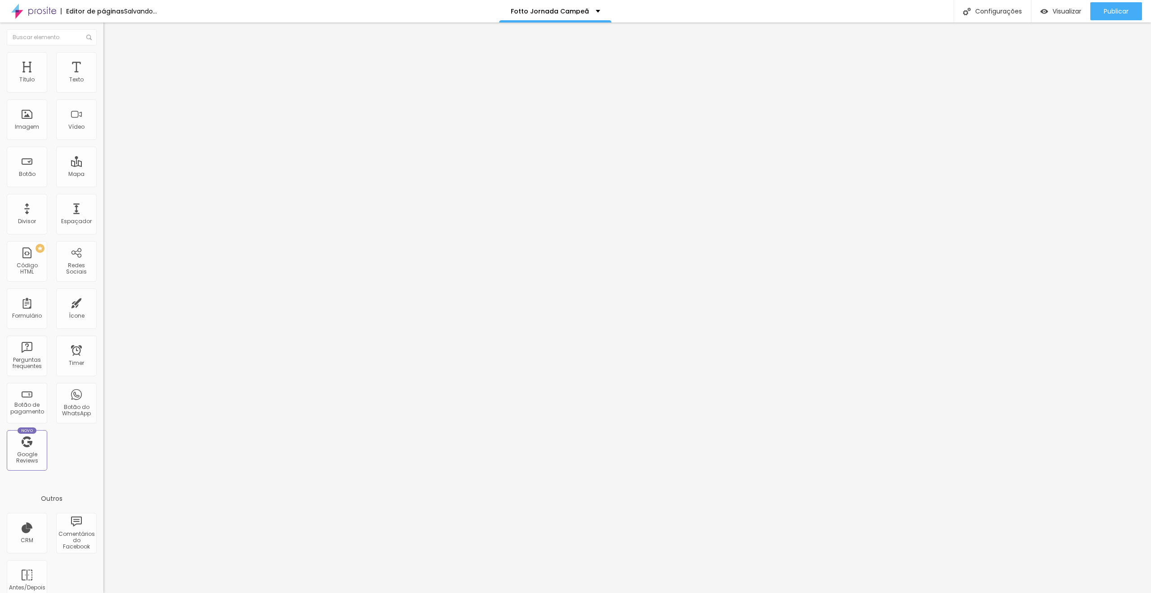
type input "10"
type input "11"
type input "12"
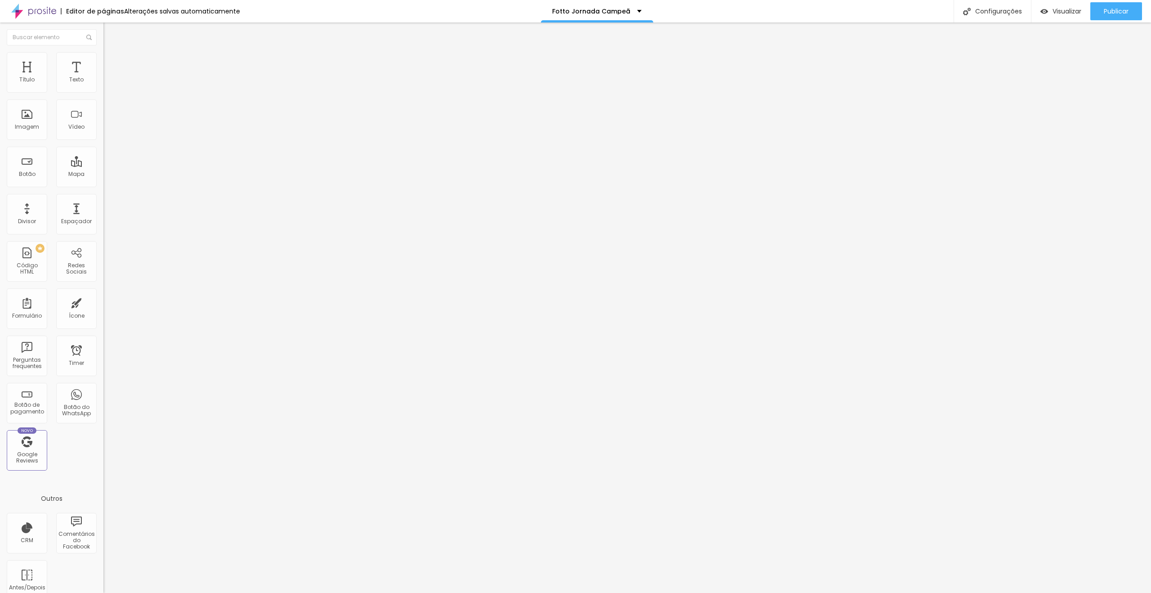
type input "13"
type input "14"
type input "15"
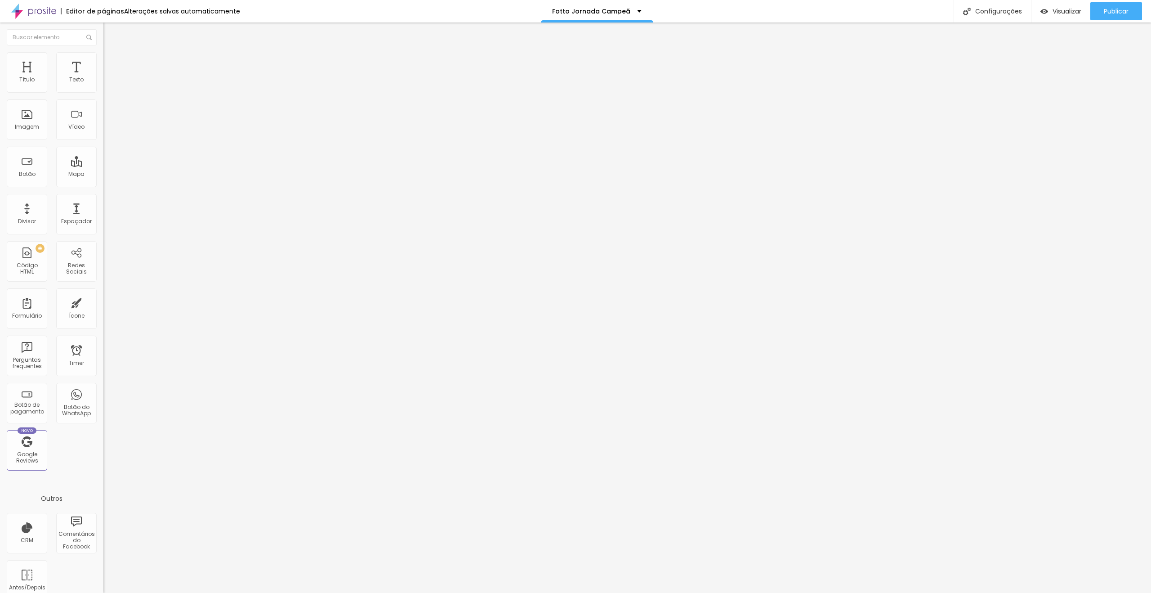
type input "15"
type input "16"
drag, startPoint x: 22, startPoint y: 89, endPoint x: 51, endPoint y: 92, distance: 29.4
type input "15"
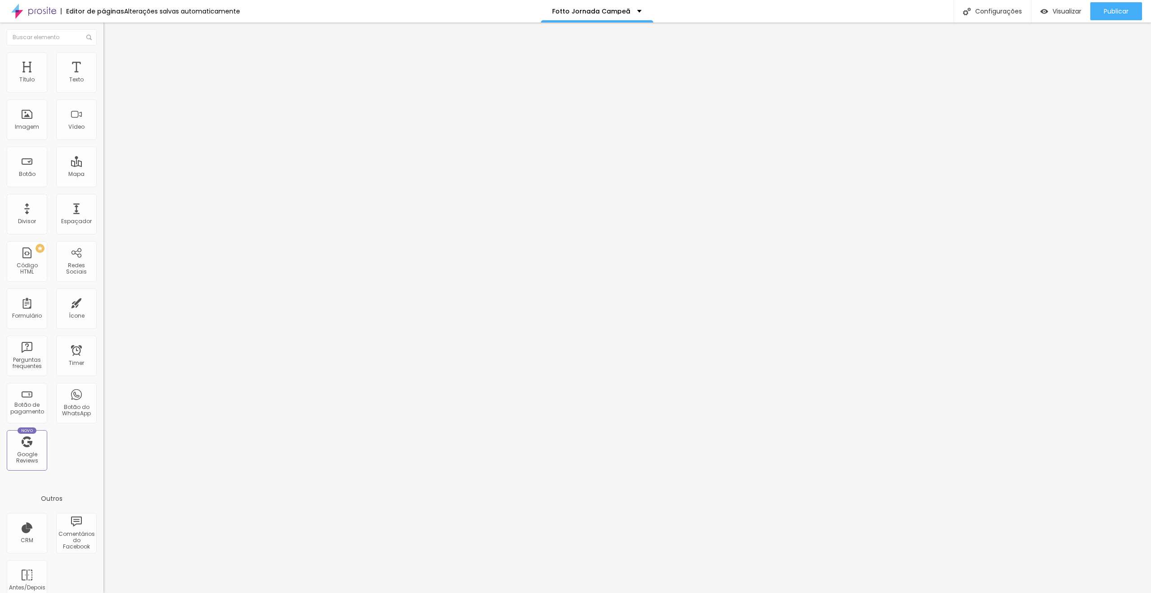
click at [103, 174] on input "range" at bounding box center [132, 177] width 58 height 7
type input "15"
drag, startPoint x: 1113, startPoint y: 4, endPoint x: 1015, endPoint y: 0, distance: 97.6
click at [1112, 4] on div "Publicar" at bounding box center [1116, 11] width 25 height 18
